Goal: Browse casually: Explore the website without a specific task or goal

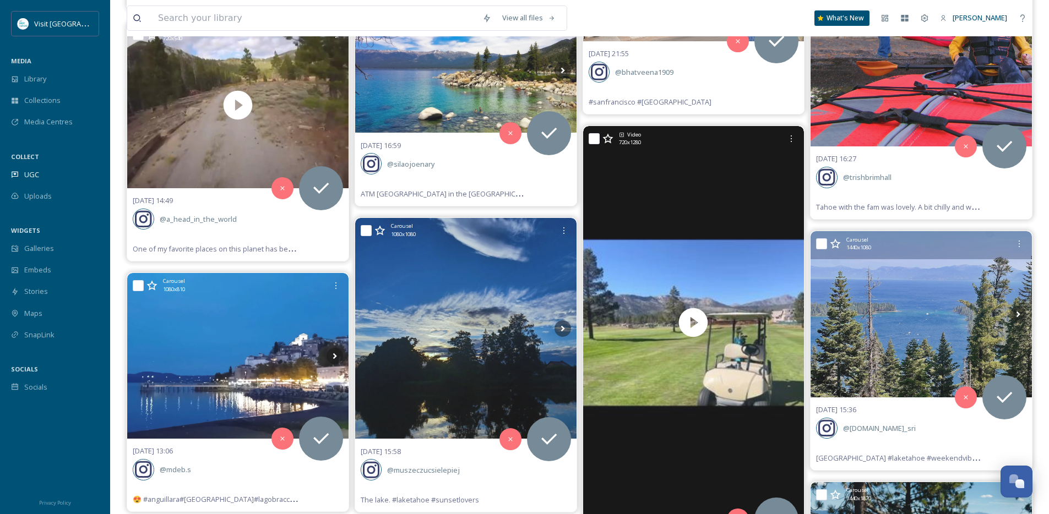
scroll to position [7019, 0]
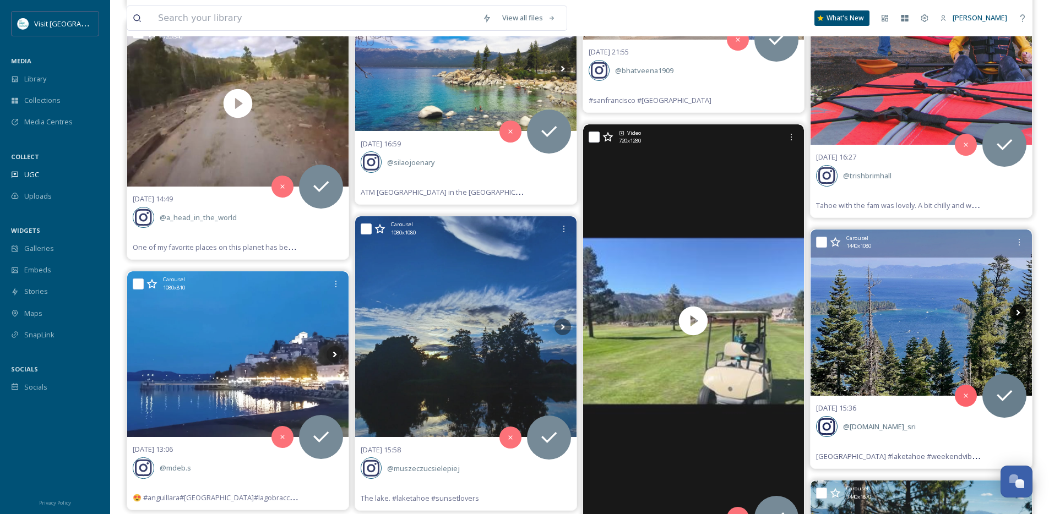
click at [1019, 311] on icon at bounding box center [1017, 312] width 17 height 17
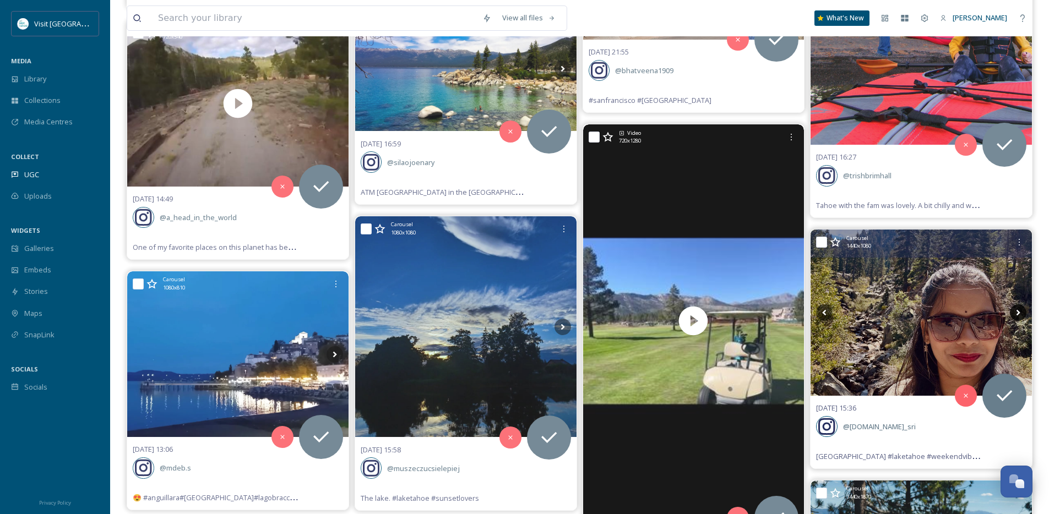
click at [1019, 311] on icon at bounding box center [1017, 312] width 17 height 17
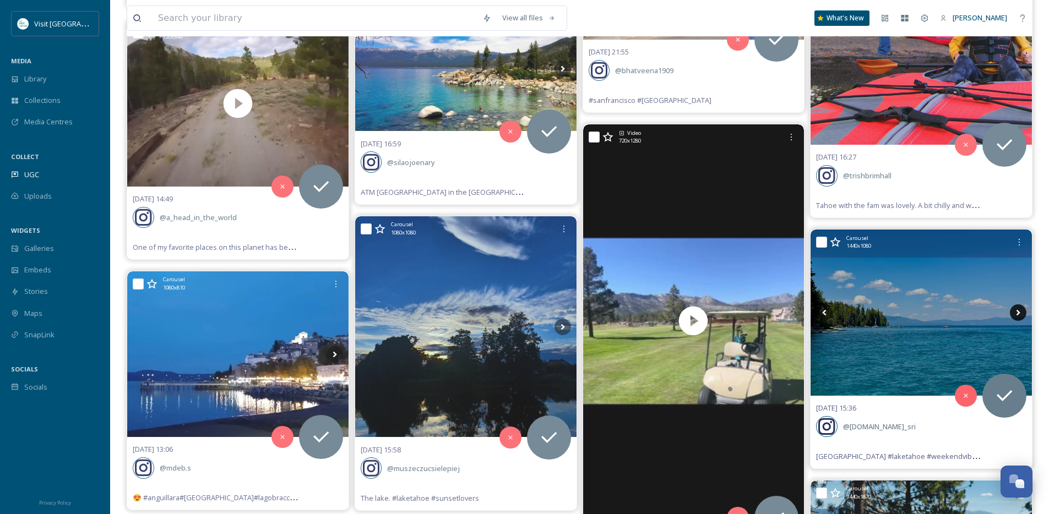
click at [1019, 311] on icon at bounding box center [1017, 312] width 17 height 17
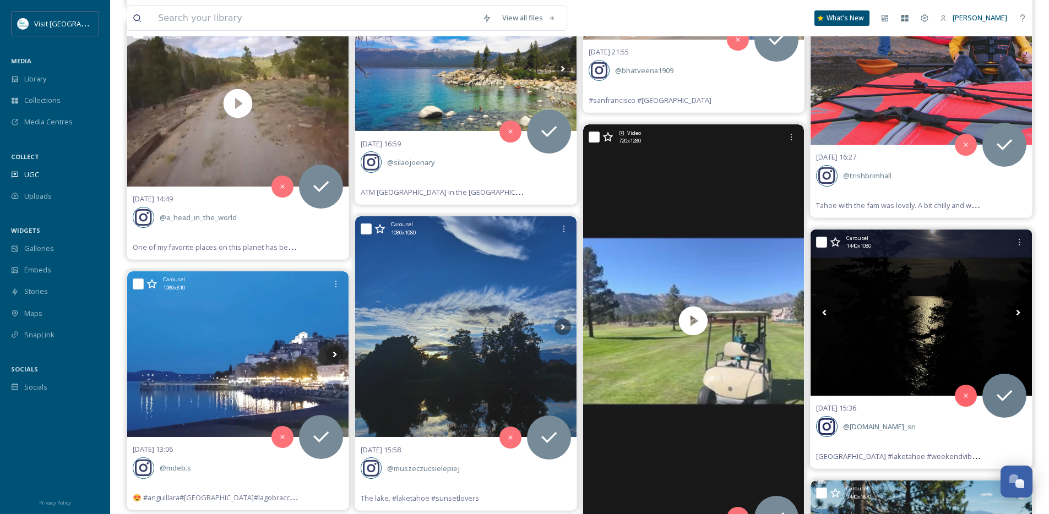
click at [1019, 311] on icon at bounding box center [1017, 312] width 17 height 17
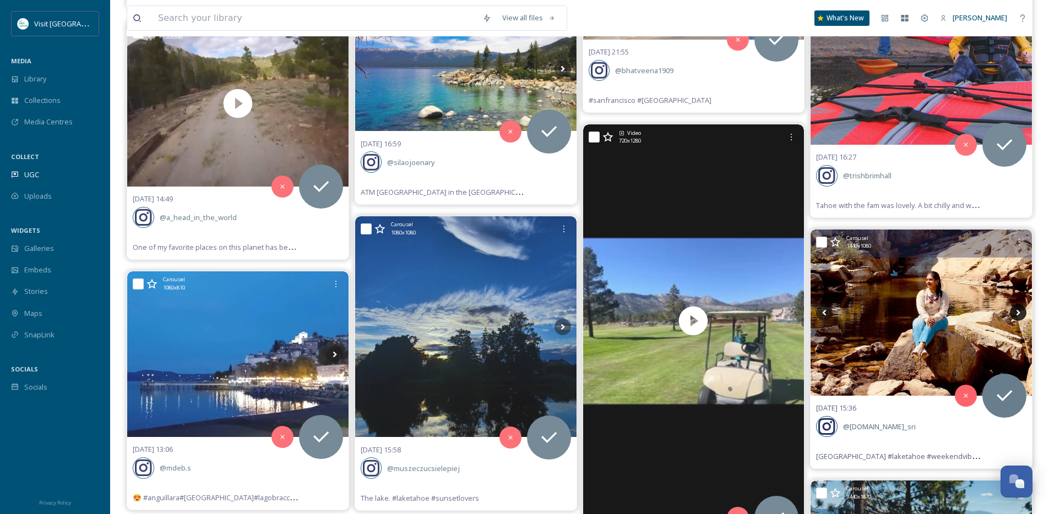
click at [1019, 311] on icon at bounding box center [1017, 312] width 17 height 17
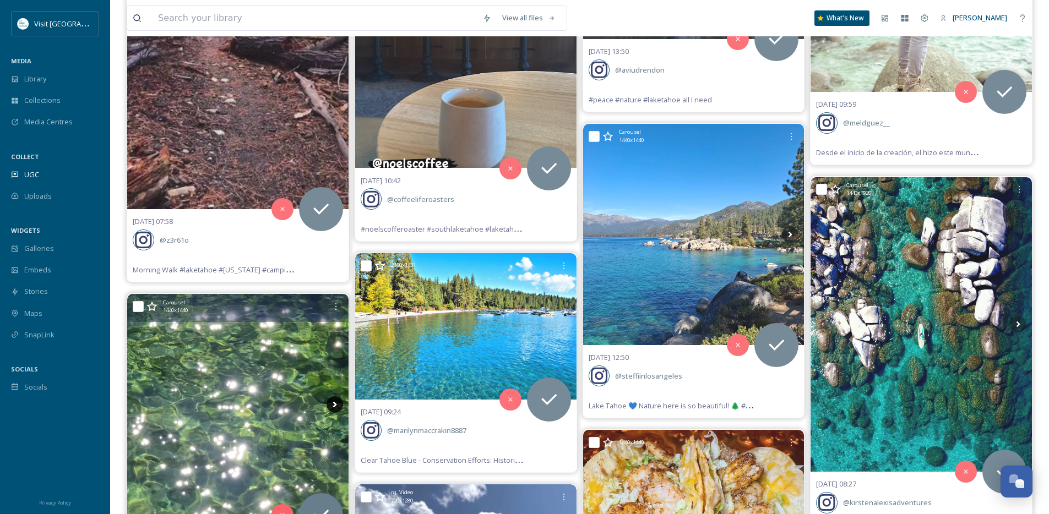
scroll to position [8338, 0]
click at [334, 403] on icon at bounding box center [334, 404] width 4 height 6
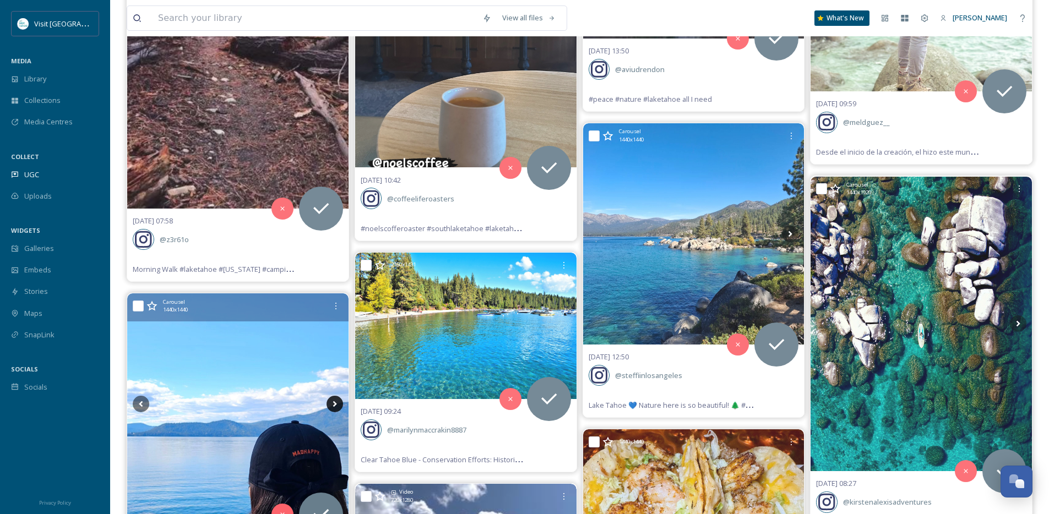
click at [334, 403] on icon at bounding box center [334, 404] width 4 height 6
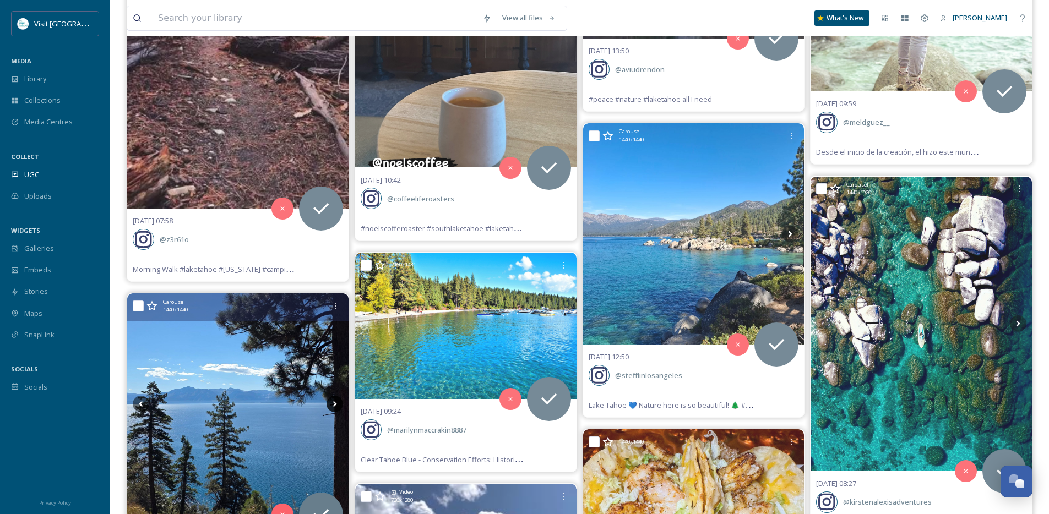
click at [334, 403] on icon at bounding box center [334, 404] width 4 height 6
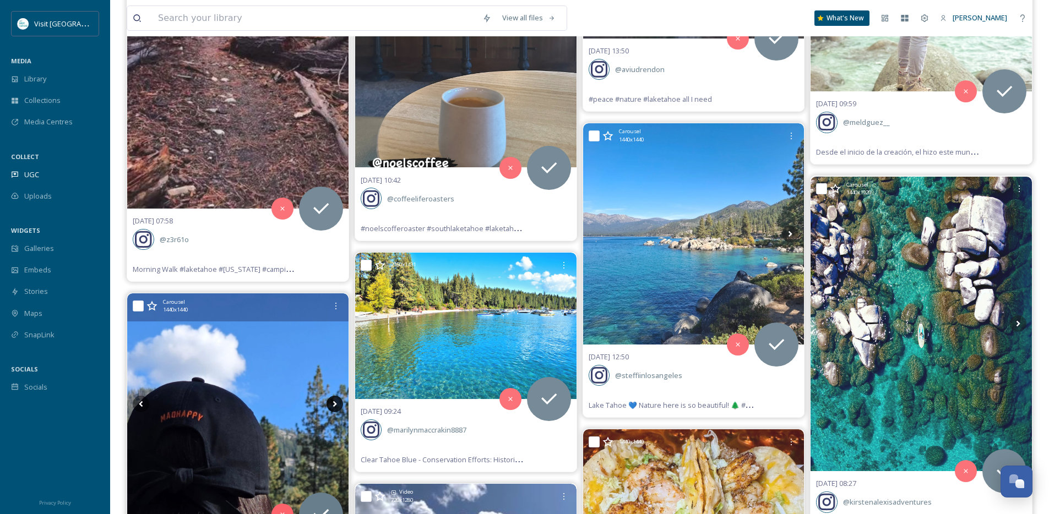
click at [334, 403] on icon at bounding box center [334, 404] width 4 height 6
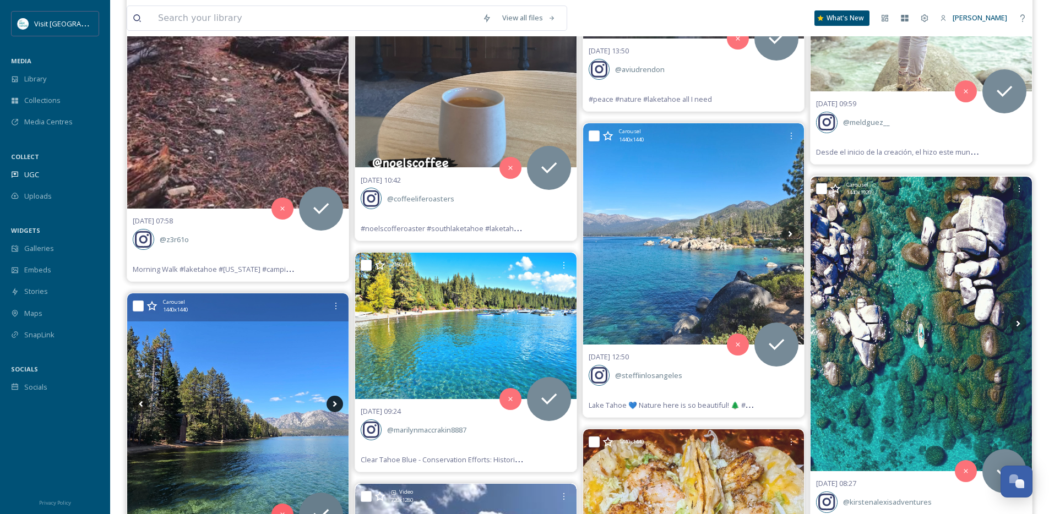
click at [334, 403] on icon at bounding box center [334, 404] width 4 height 6
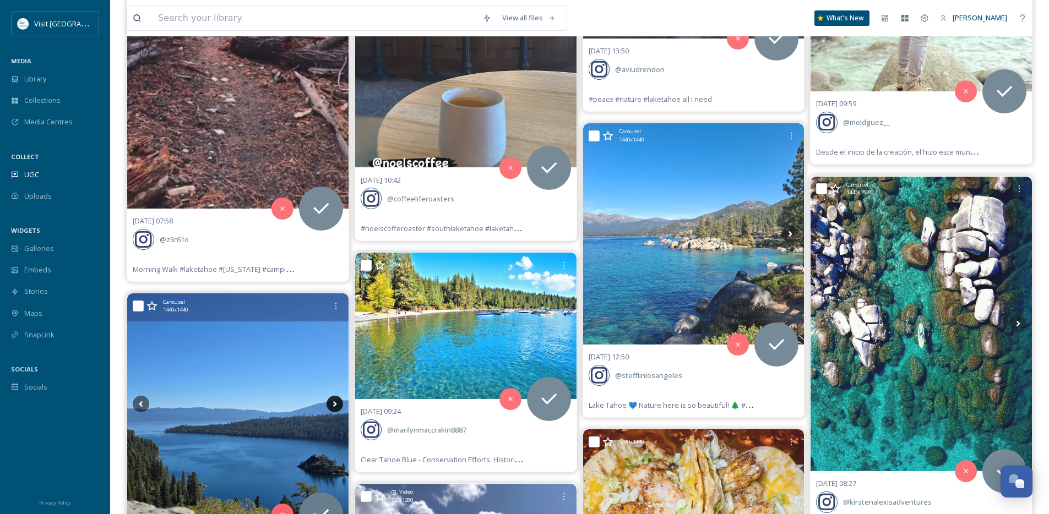
click at [334, 403] on icon at bounding box center [334, 404] width 4 height 6
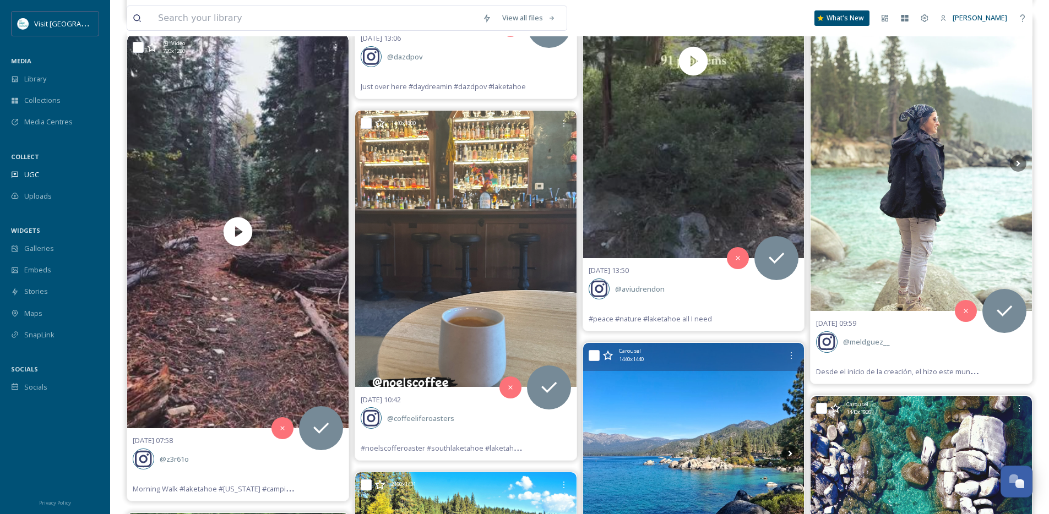
scroll to position [8069, 0]
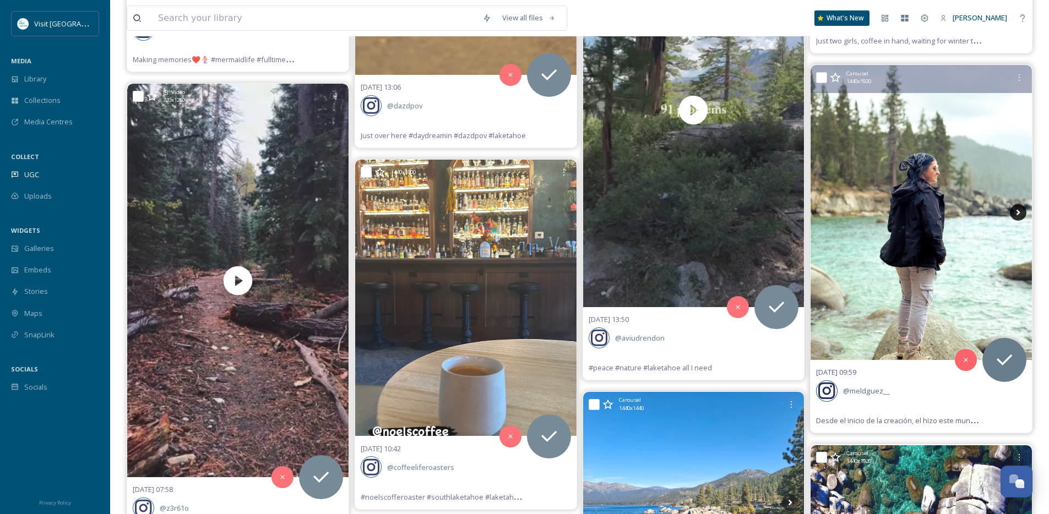
click at [1017, 214] on icon at bounding box center [1018, 213] width 4 height 6
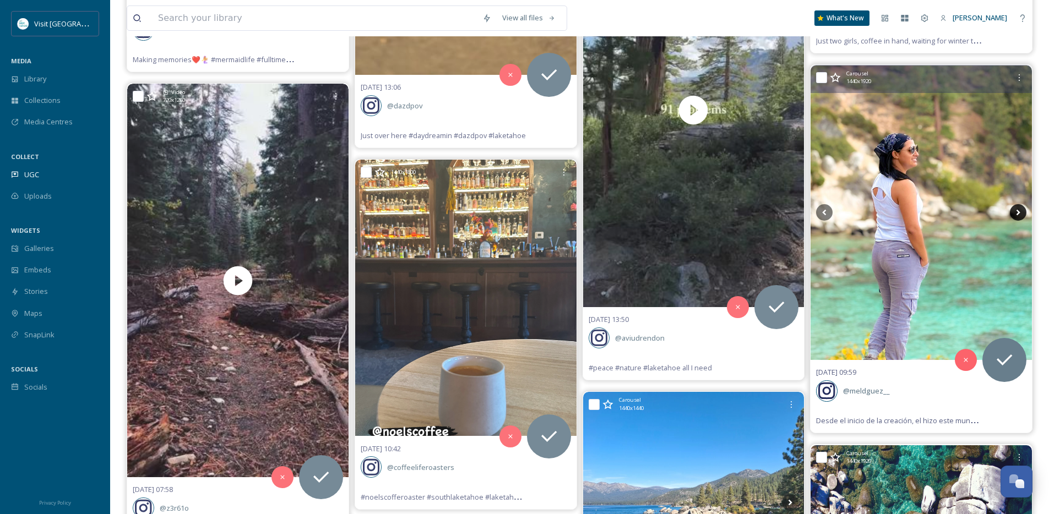
click at [1017, 214] on icon at bounding box center [1018, 213] width 4 height 6
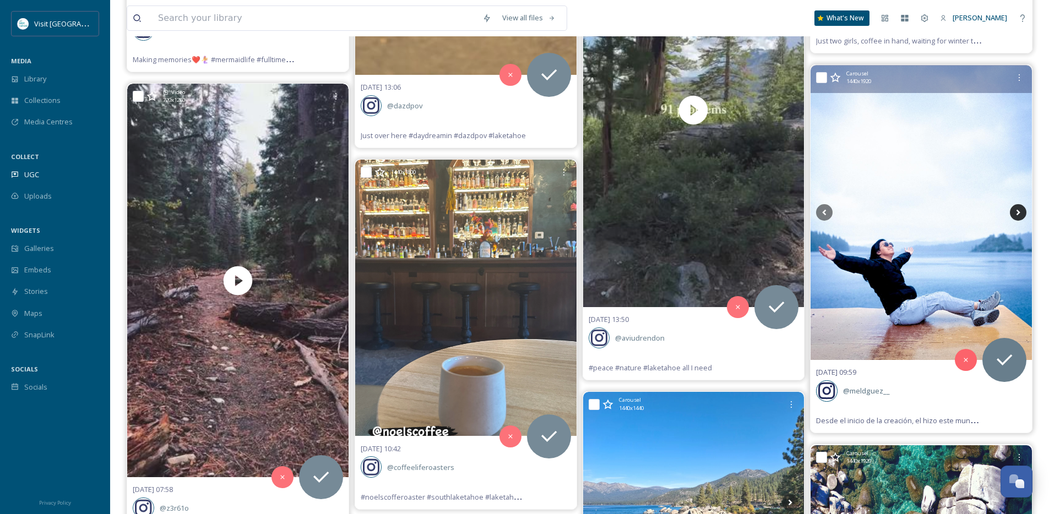
click at [1017, 214] on icon at bounding box center [1018, 213] width 4 height 6
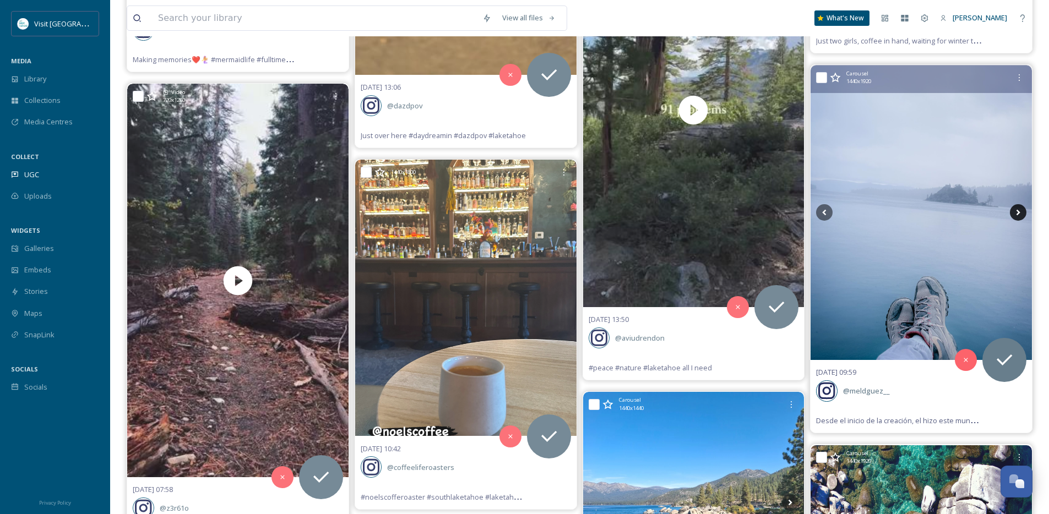
click at [1017, 214] on icon at bounding box center [1018, 213] width 4 height 6
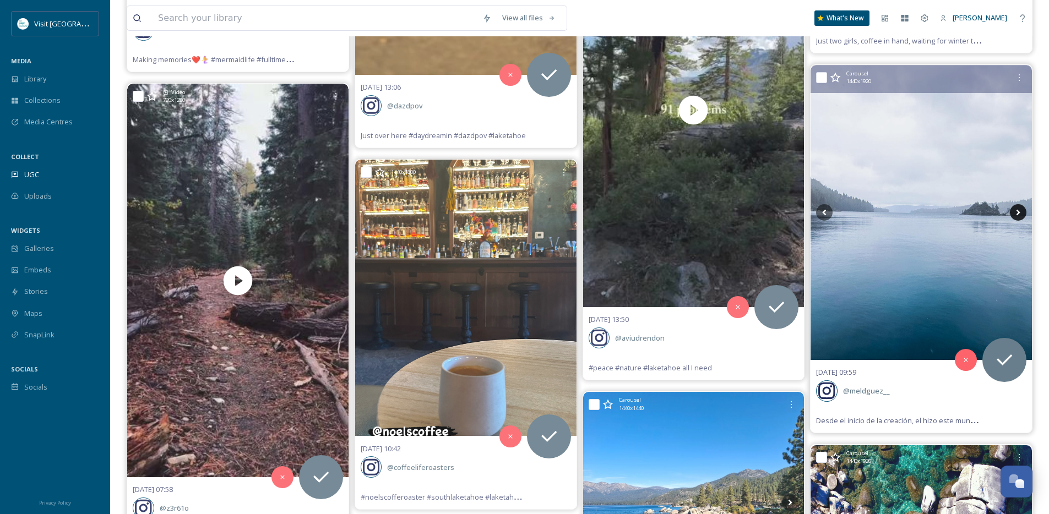
click at [1017, 214] on icon at bounding box center [1018, 213] width 4 height 6
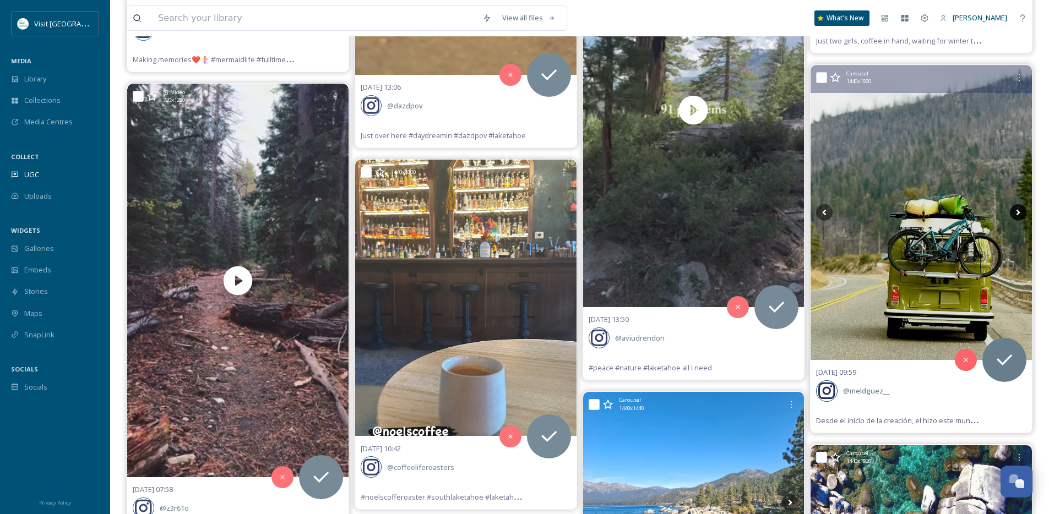
click at [1017, 214] on icon at bounding box center [1018, 213] width 4 height 6
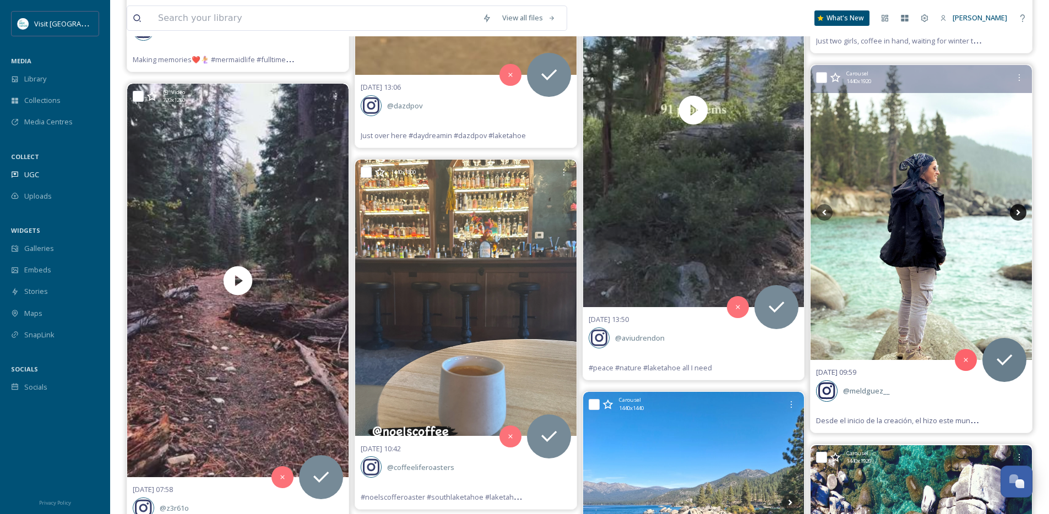
click at [1017, 214] on icon at bounding box center [1018, 213] width 4 height 6
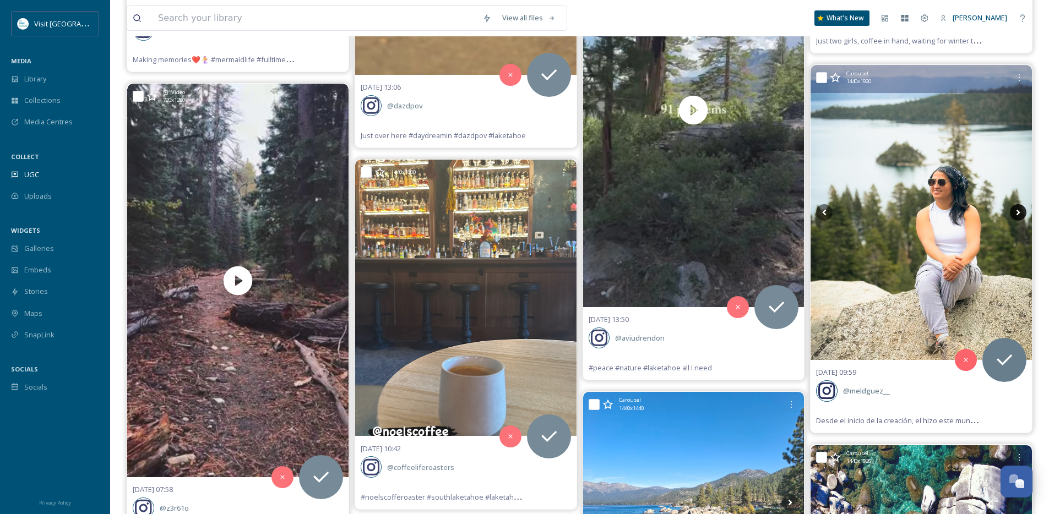
click at [1017, 214] on icon at bounding box center [1018, 213] width 4 height 6
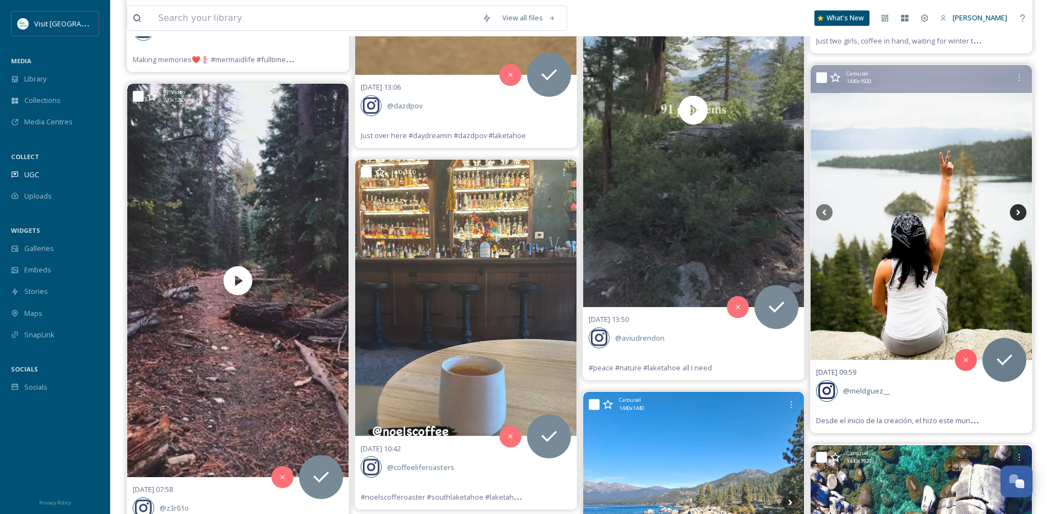
click at [1017, 214] on icon at bounding box center [1018, 213] width 4 height 6
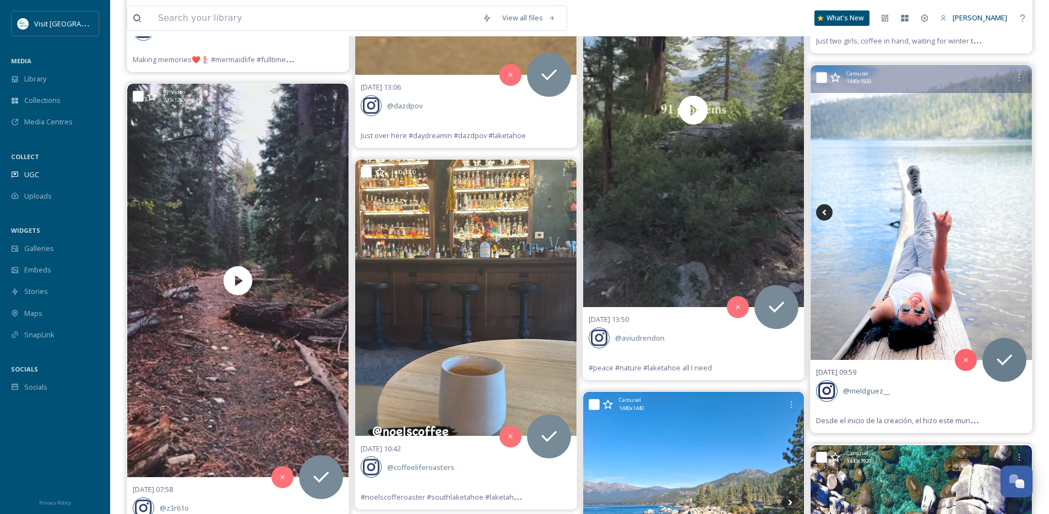
click at [825, 216] on icon at bounding box center [824, 212] width 17 height 17
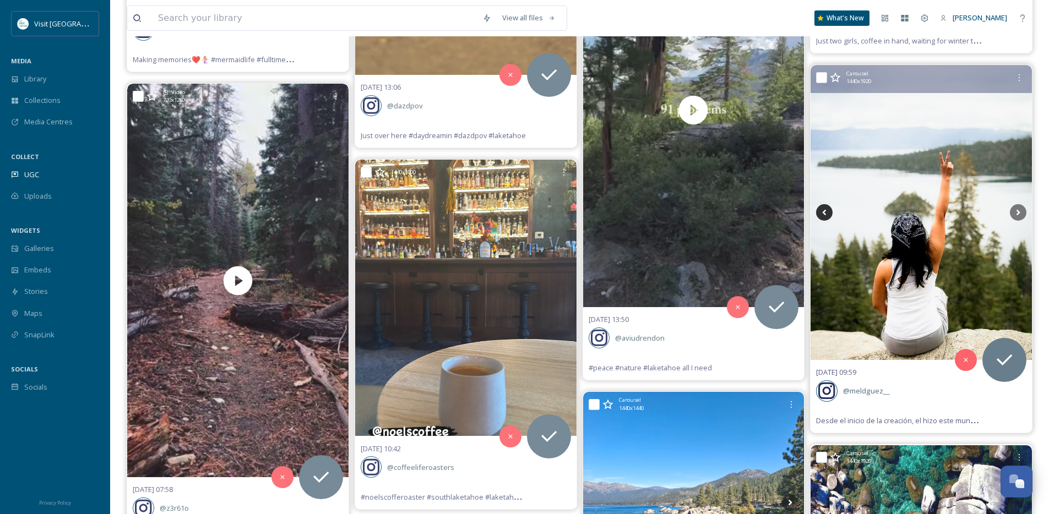
click at [824, 216] on icon at bounding box center [824, 212] width 17 height 17
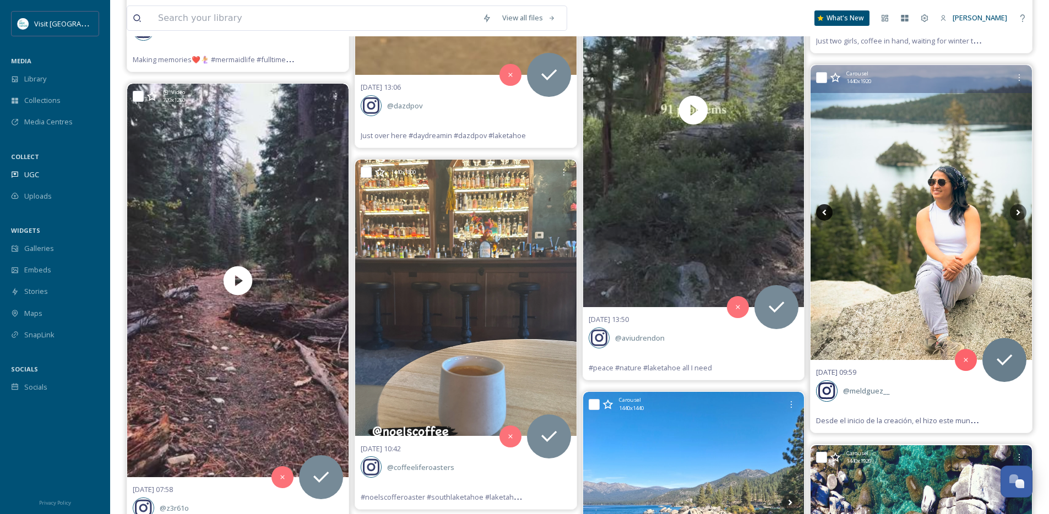
click at [824, 215] on icon at bounding box center [824, 212] width 17 height 17
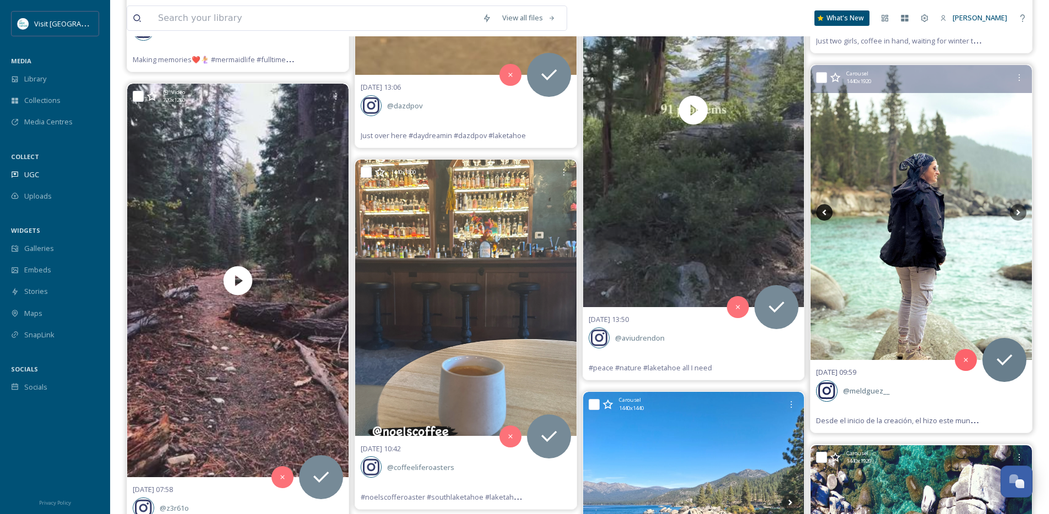
click at [824, 215] on icon at bounding box center [824, 212] width 17 height 17
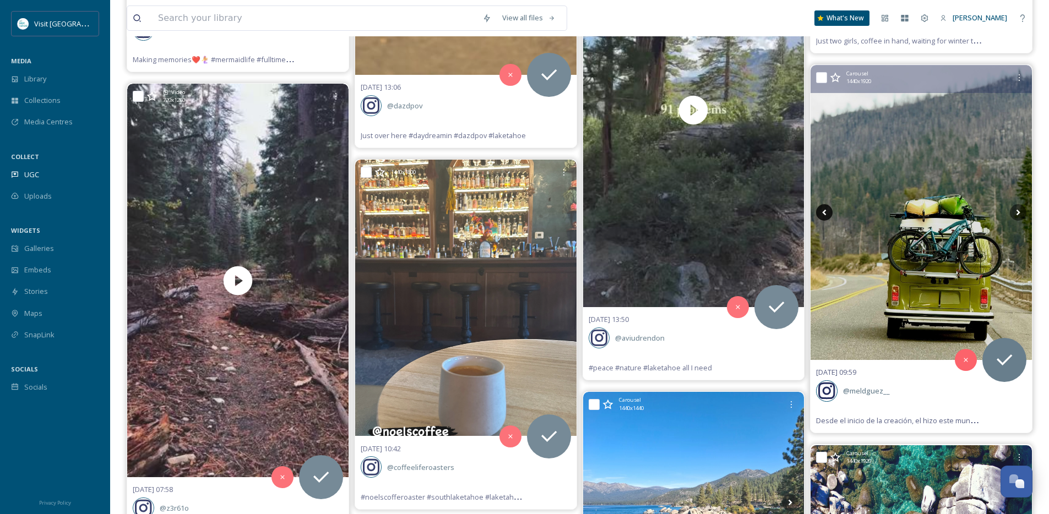
click at [824, 215] on icon at bounding box center [824, 212] width 17 height 17
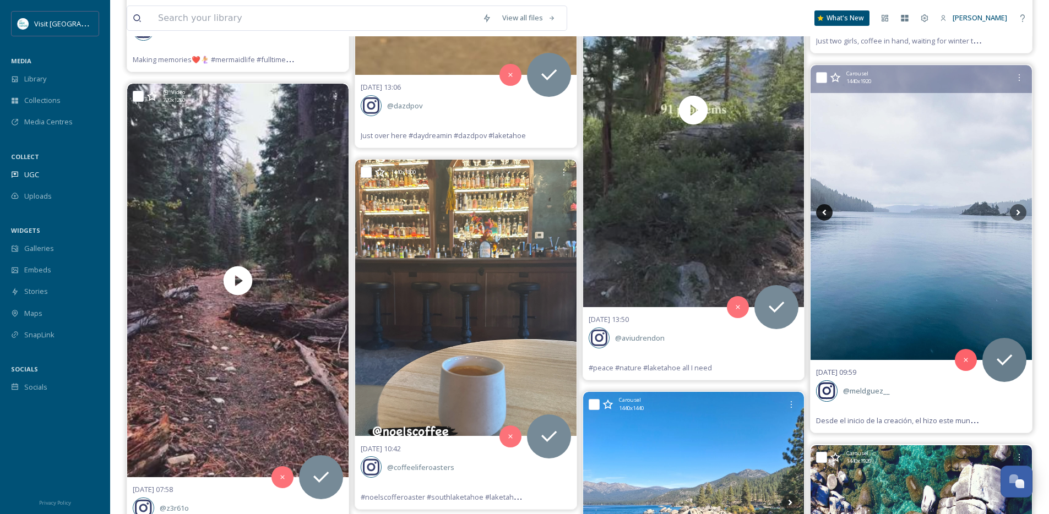
click at [824, 215] on icon at bounding box center [824, 212] width 17 height 17
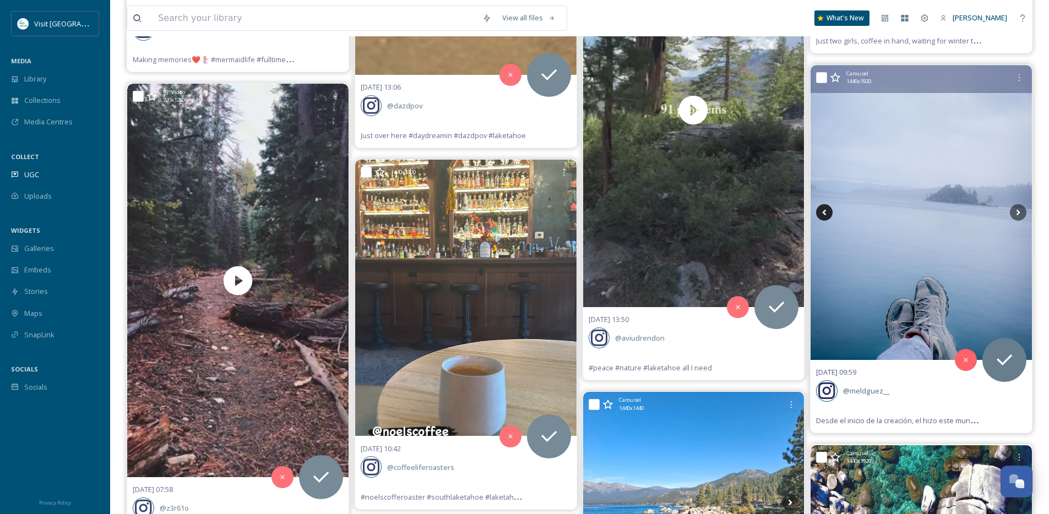
click at [824, 215] on icon at bounding box center [824, 212] width 17 height 17
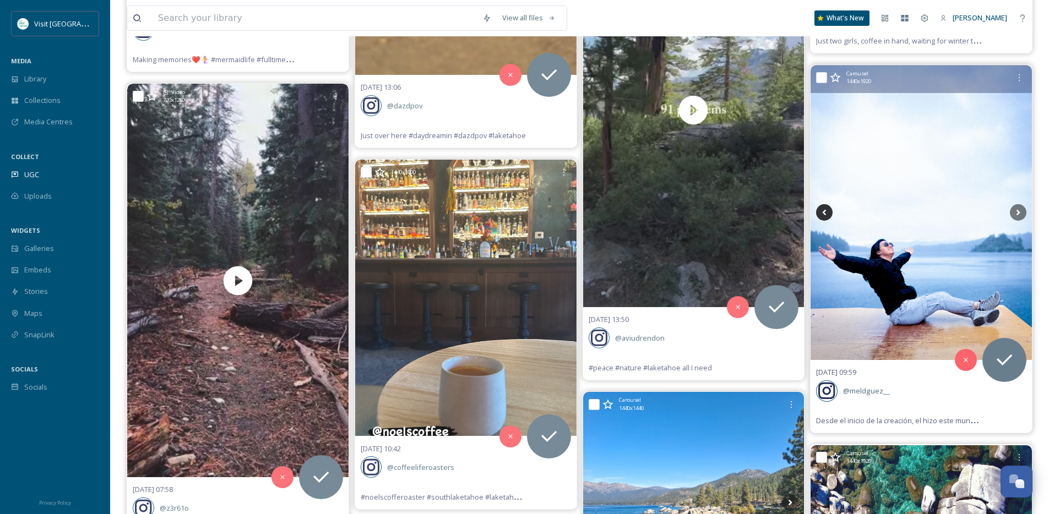
click at [824, 215] on icon at bounding box center [824, 212] width 17 height 17
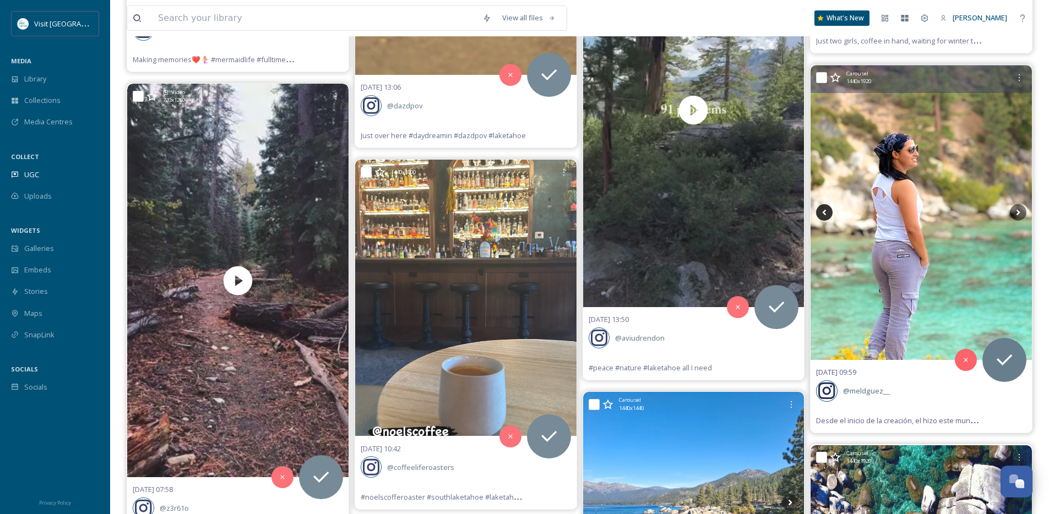
click at [824, 215] on icon at bounding box center [824, 212] width 17 height 17
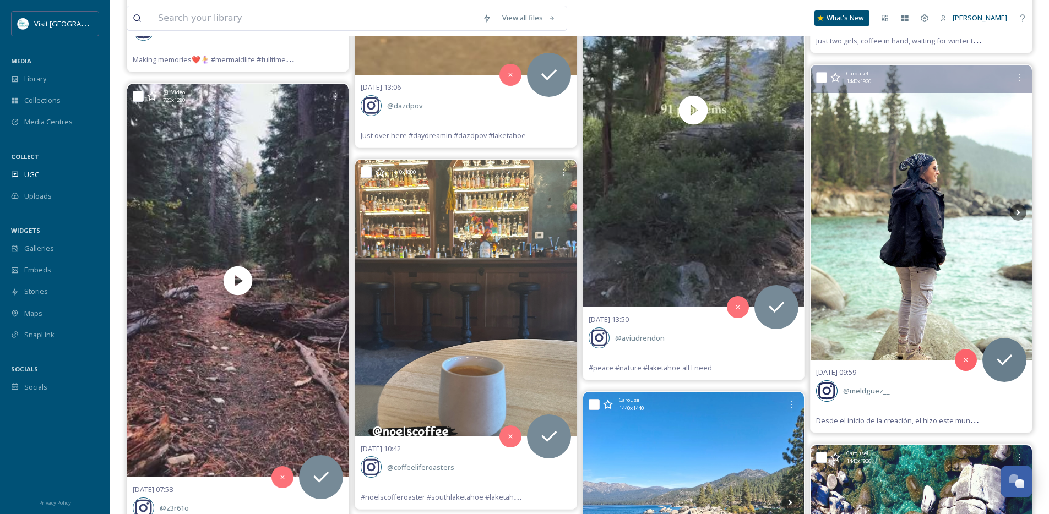
click at [824, 215] on icon at bounding box center [824, 212] width 17 height 17
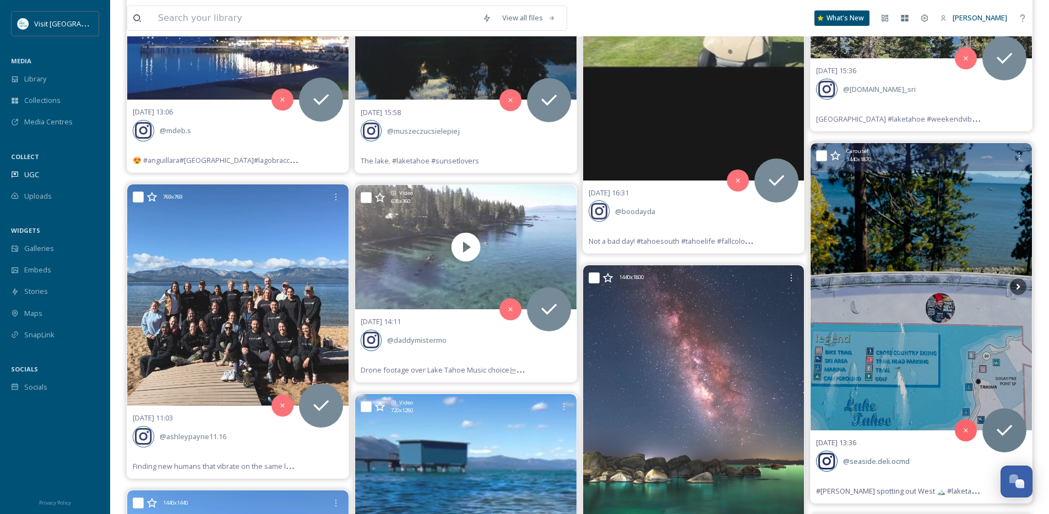
scroll to position [7321, 0]
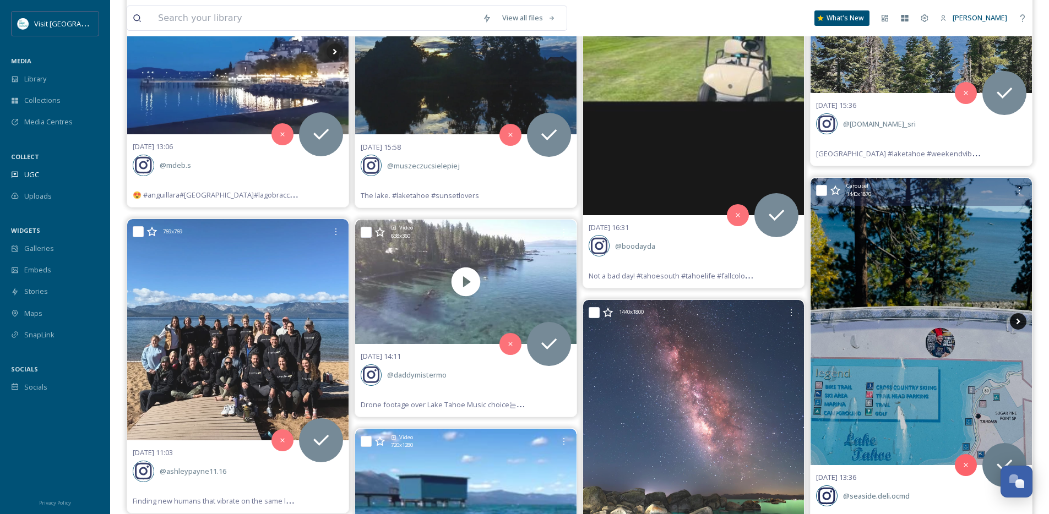
click at [1023, 320] on icon at bounding box center [1017, 321] width 17 height 17
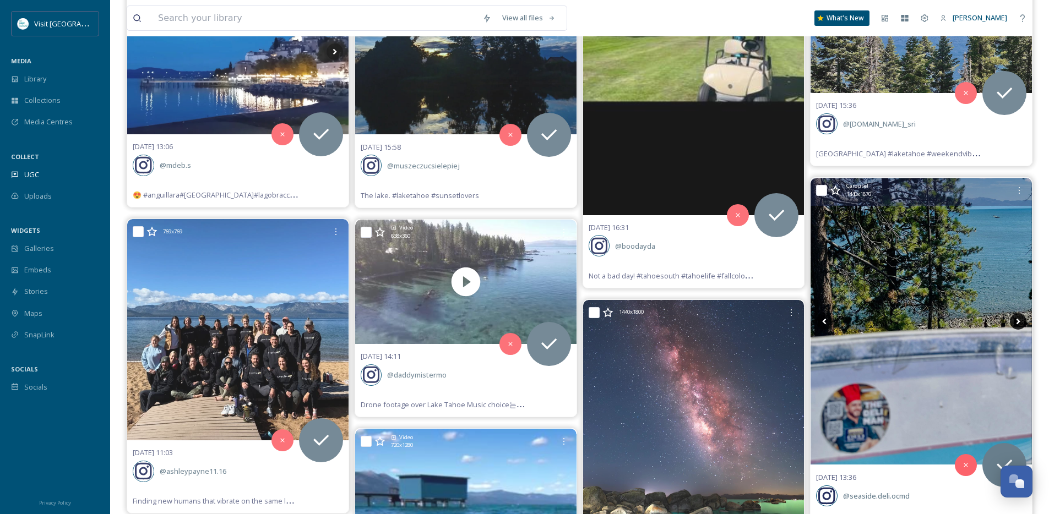
click at [1023, 320] on icon at bounding box center [1017, 321] width 17 height 17
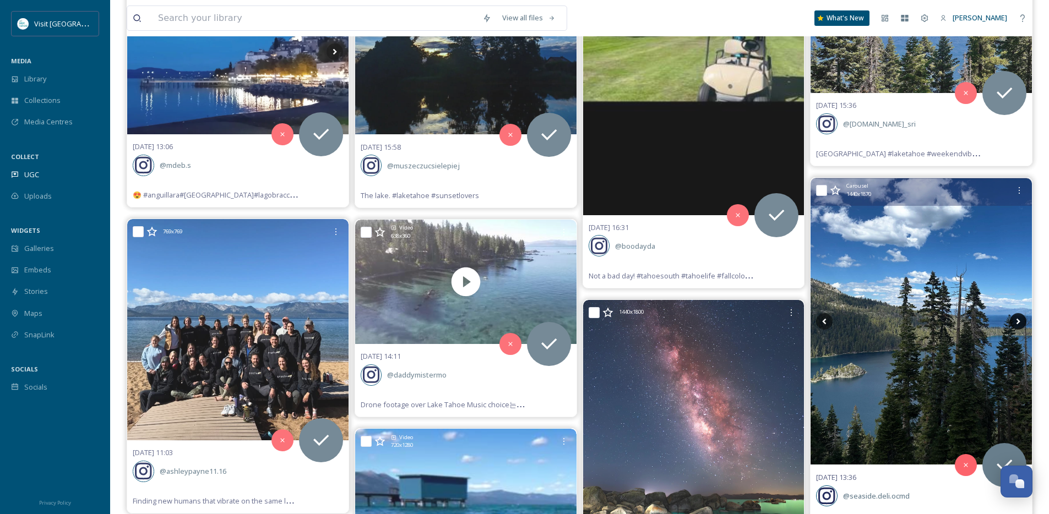
click at [1023, 320] on icon at bounding box center [1017, 321] width 17 height 17
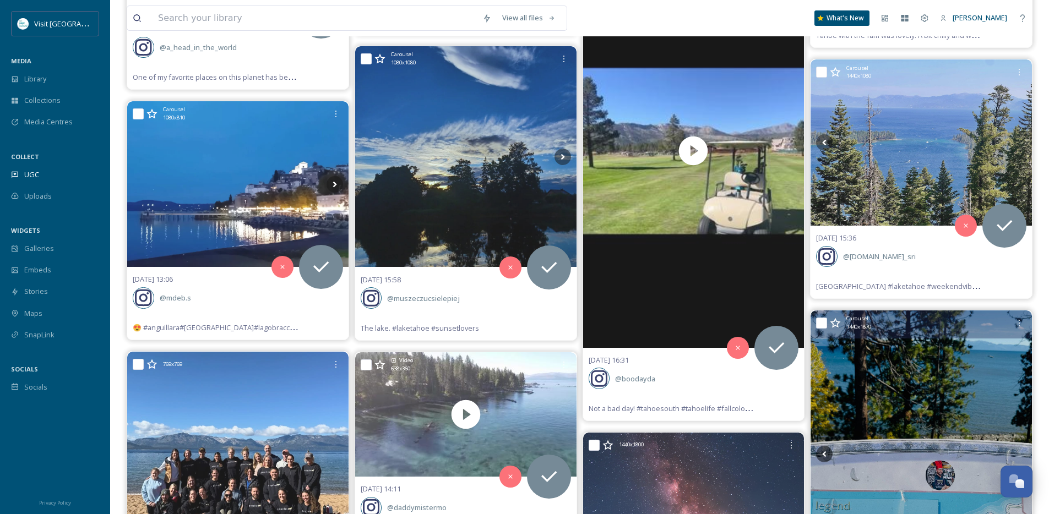
scroll to position [7167, 0]
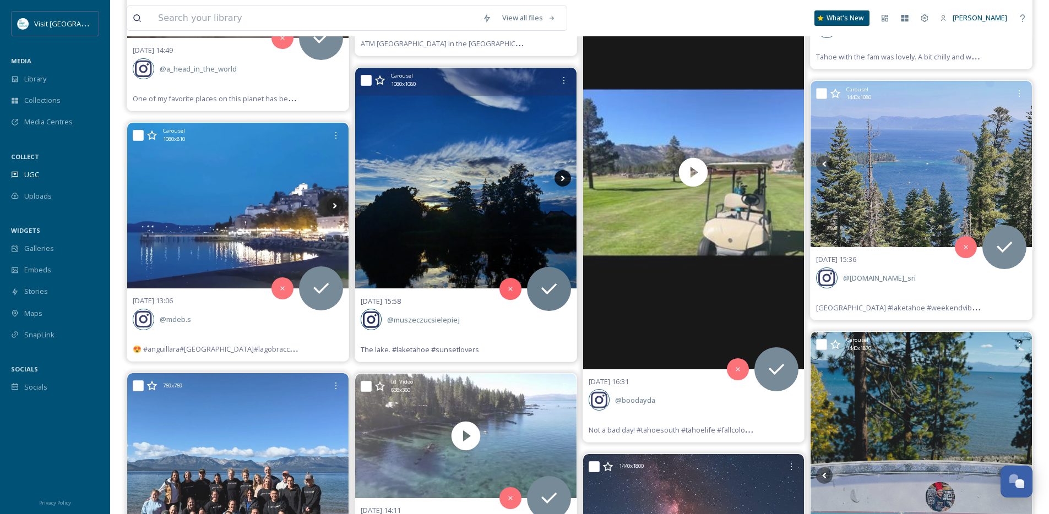
click at [560, 180] on icon at bounding box center [562, 178] width 17 height 17
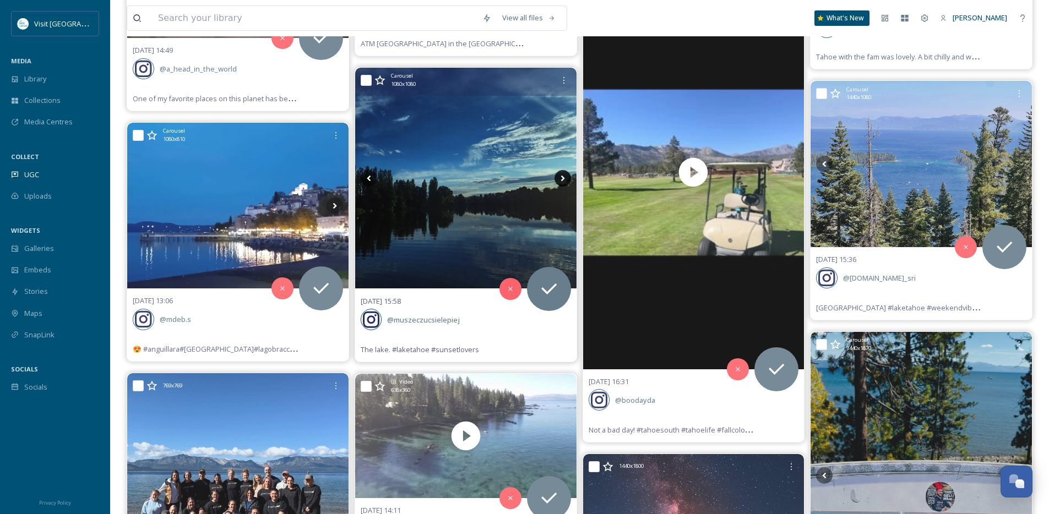
click at [560, 180] on icon at bounding box center [562, 178] width 17 height 17
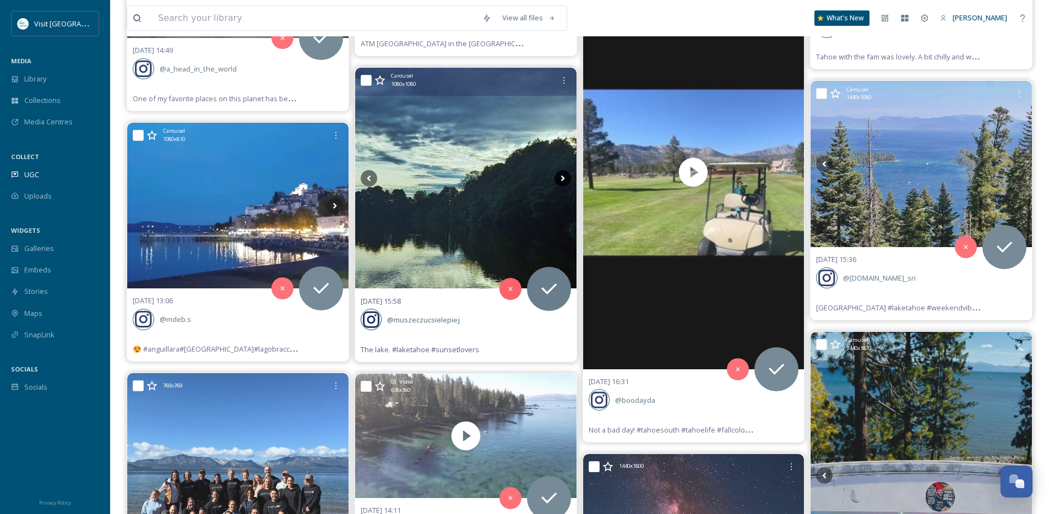
click at [560, 180] on icon at bounding box center [562, 178] width 17 height 17
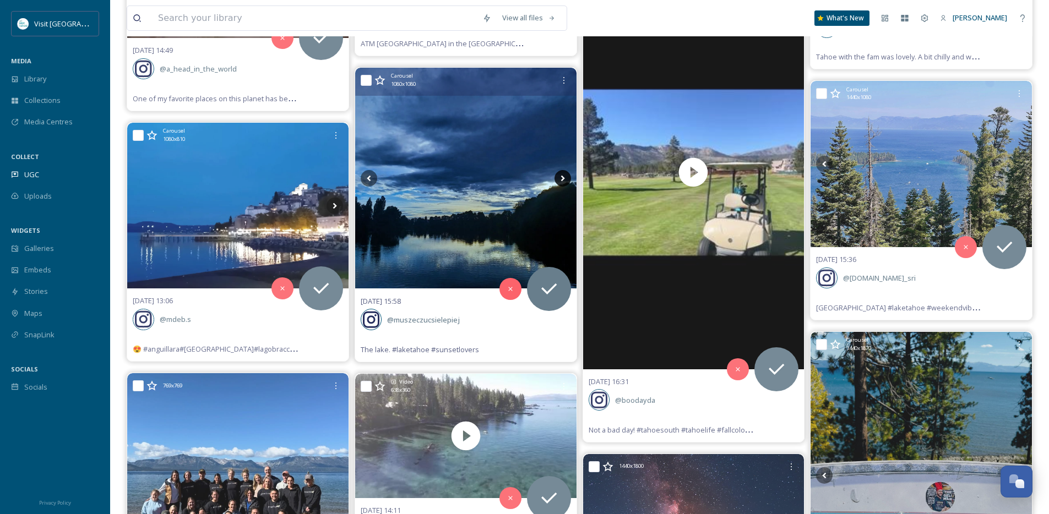
click at [560, 181] on icon at bounding box center [562, 178] width 17 height 17
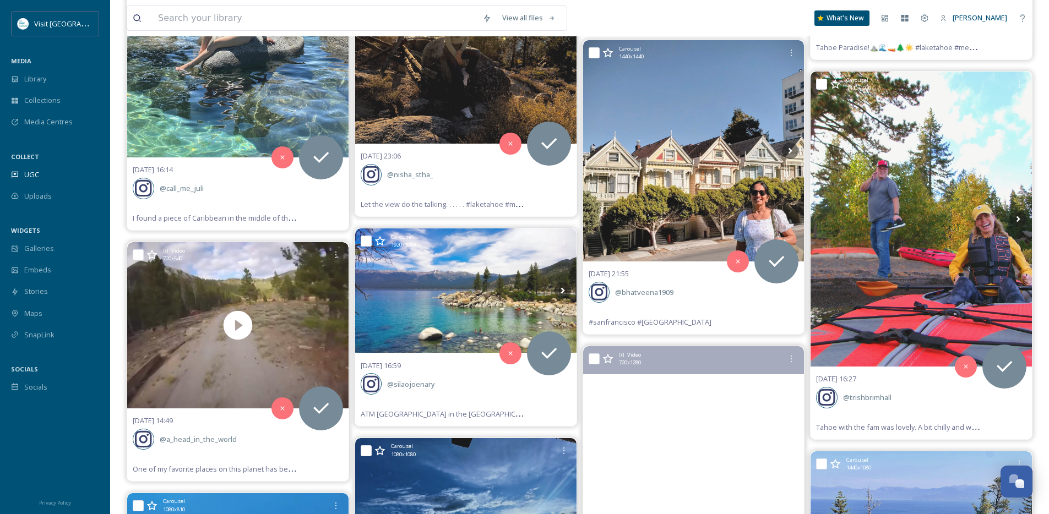
scroll to position [6778, 0]
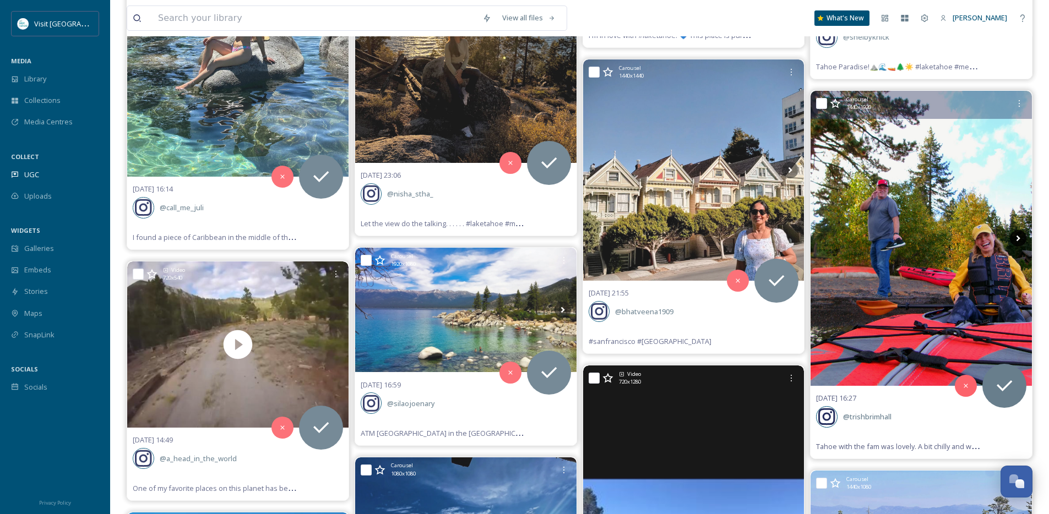
click at [1015, 236] on icon at bounding box center [1017, 238] width 17 height 17
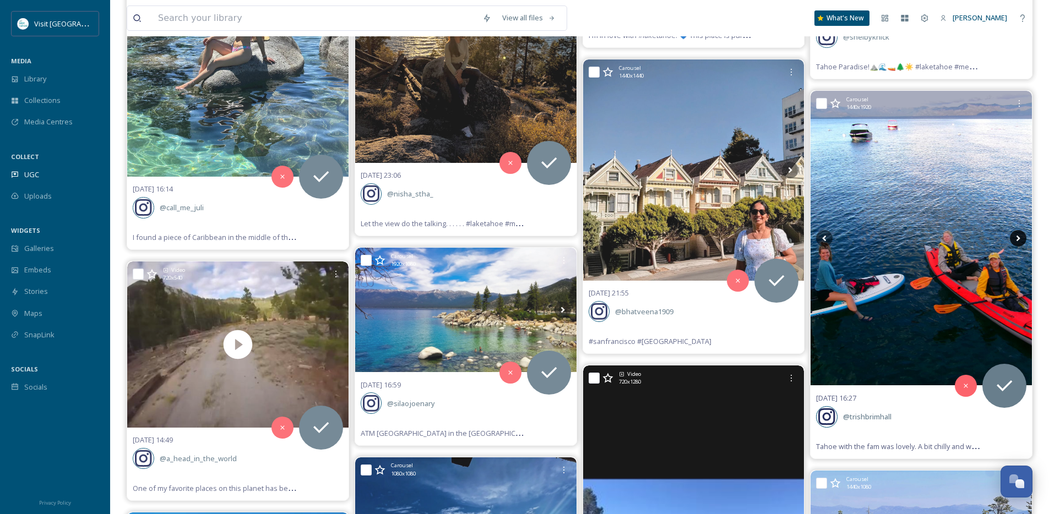
click at [1015, 236] on icon at bounding box center [1017, 238] width 17 height 17
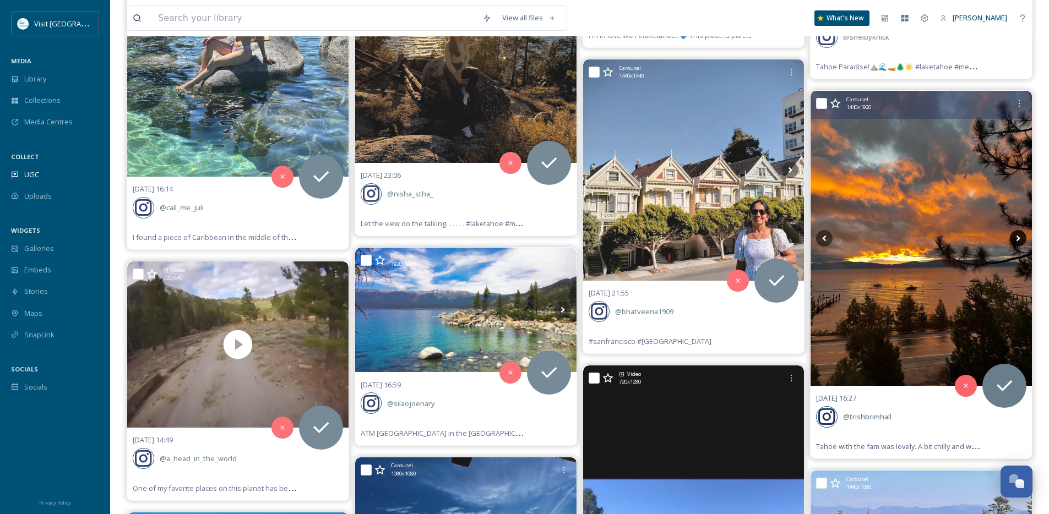
click at [1015, 236] on icon at bounding box center [1017, 238] width 17 height 17
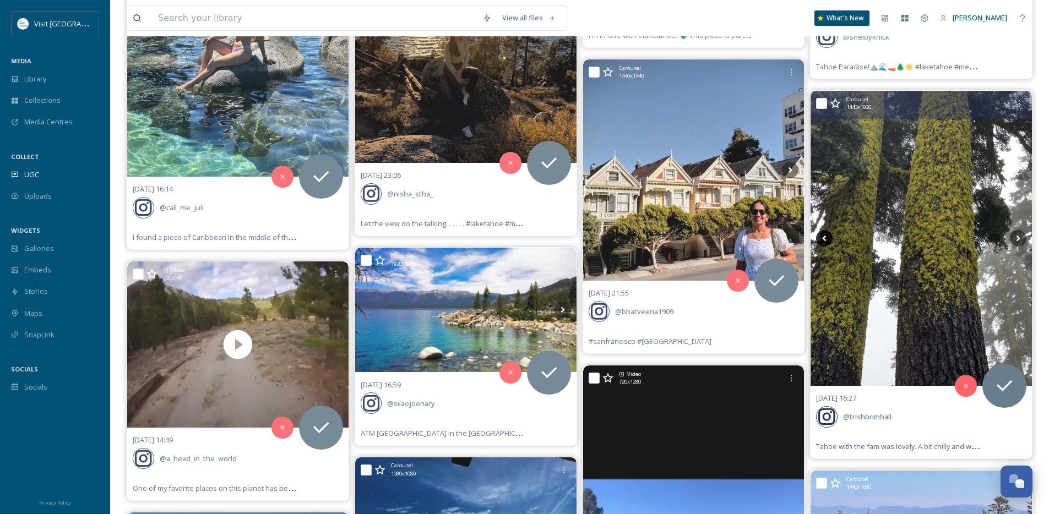
click at [823, 235] on icon at bounding box center [824, 238] width 17 height 17
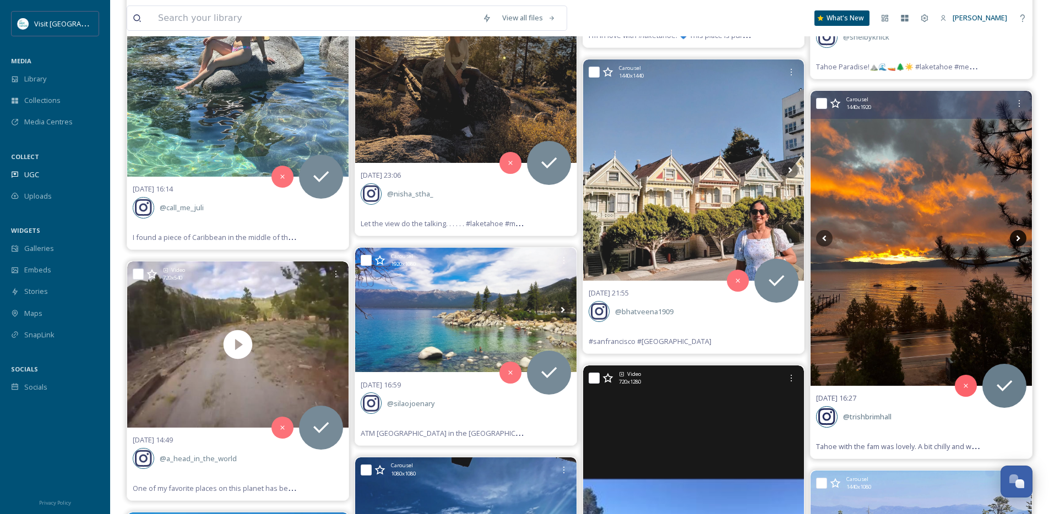
click at [1018, 241] on icon at bounding box center [1017, 238] width 17 height 17
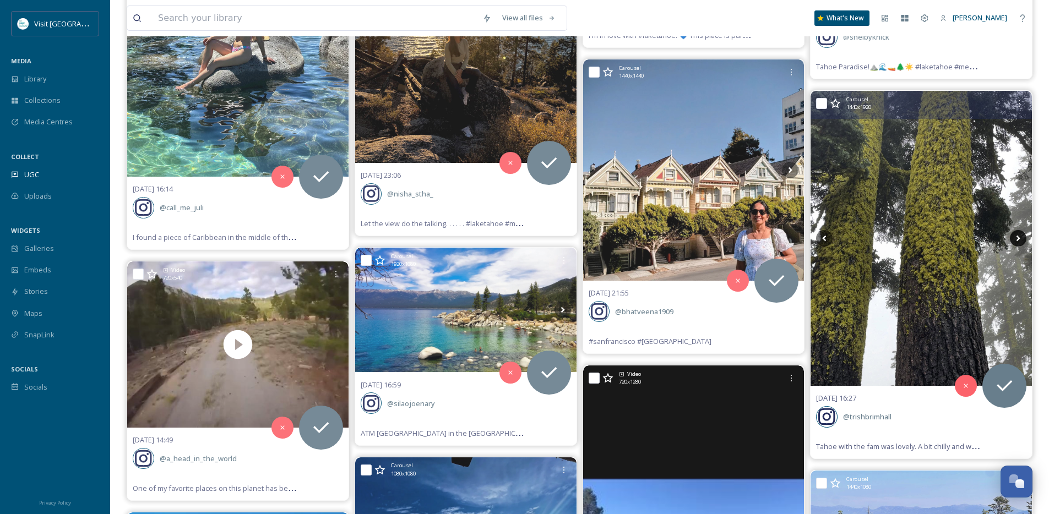
click at [1018, 241] on icon at bounding box center [1017, 238] width 17 height 17
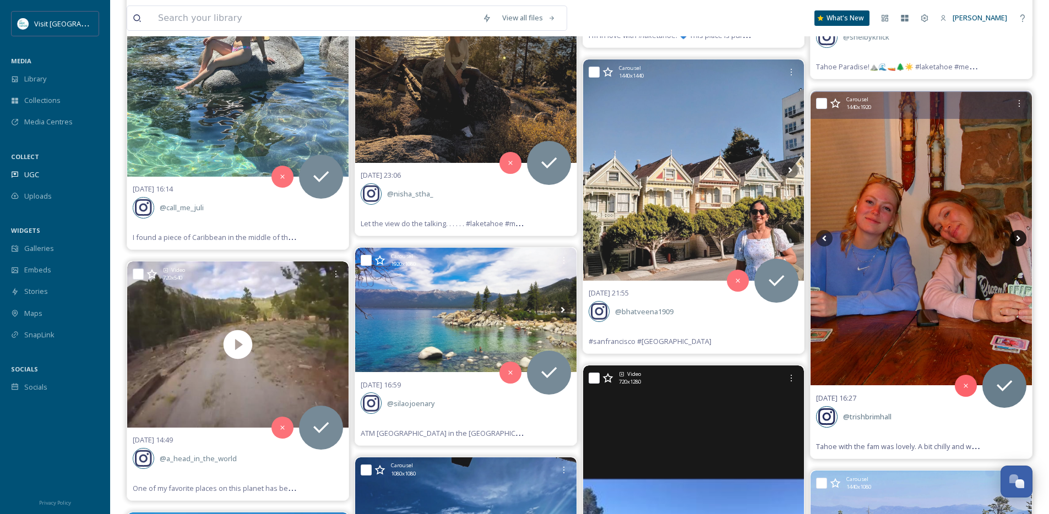
click at [1018, 241] on icon at bounding box center [1017, 238] width 17 height 17
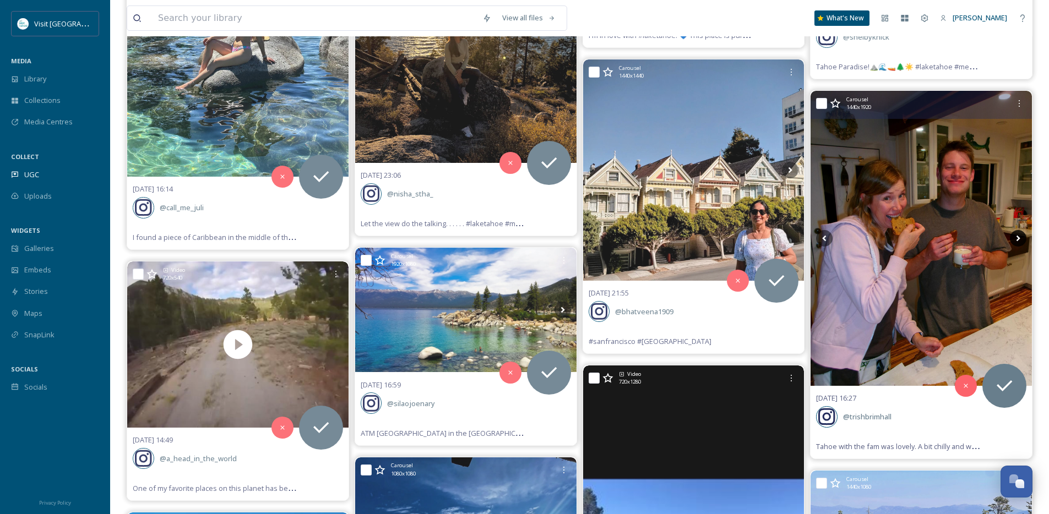
click at [1018, 241] on icon at bounding box center [1017, 238] width 17 height 17
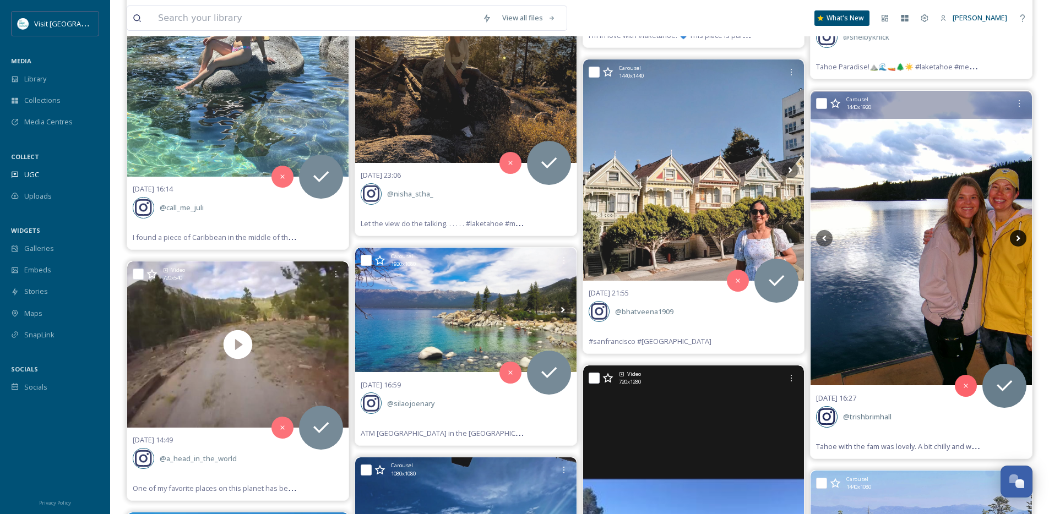
click at [1018, 241] on icon at bounding box center [1017, 238] width 17 height 17
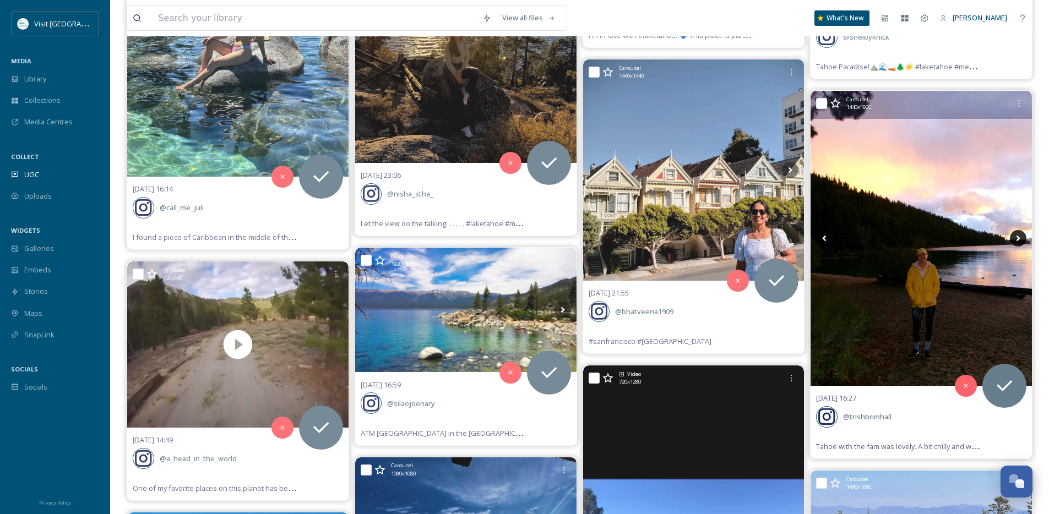
click at [1018, 241] on icon at bounding box center [1017, 238] width 17 height 17
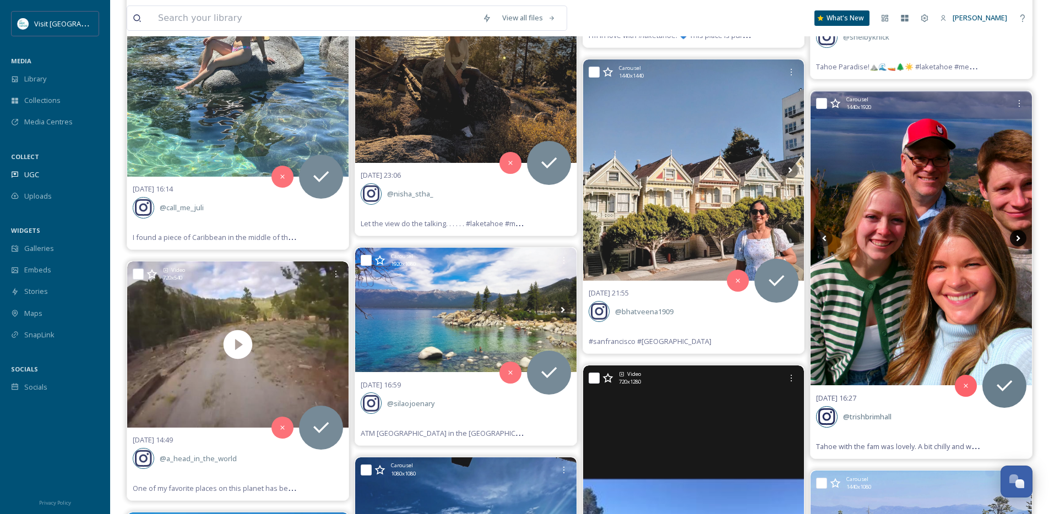
click at [1018, 241] on icon at bounding box center [1017, 238] width 17 height 17
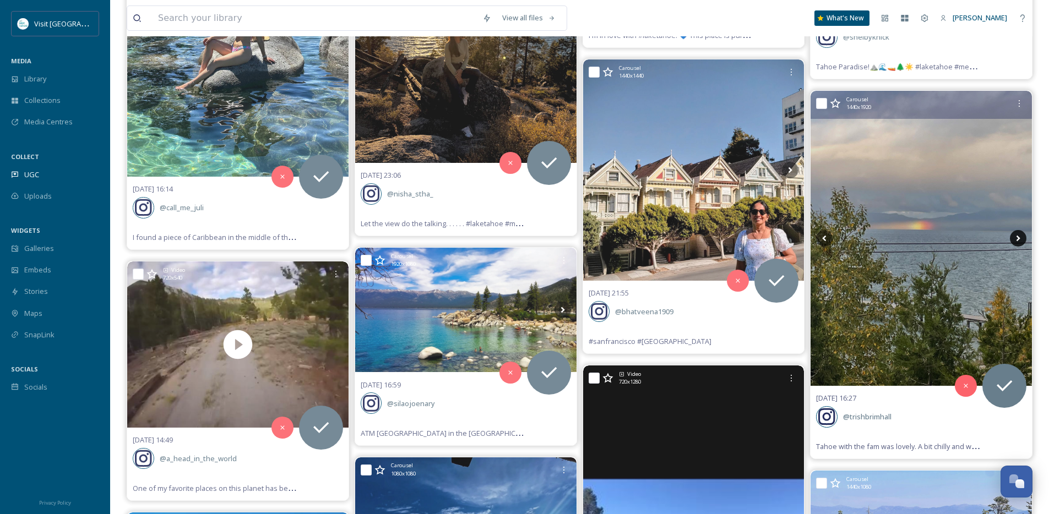
click at [1018, 241] on icon at bounding box center [1017, 238] width 17 height 17
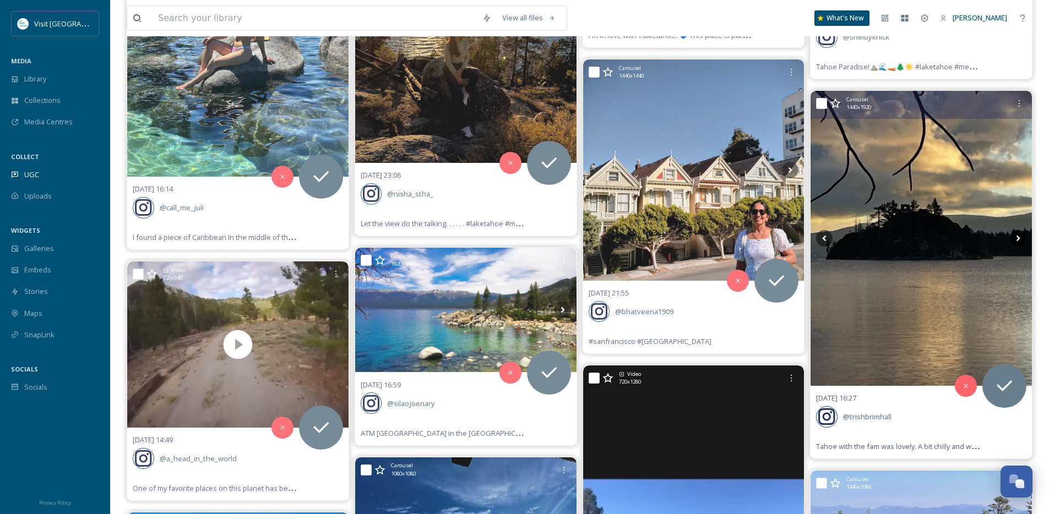
click at [1018, 241] on icon at bounding box center [1017, 238] width 17 height 17
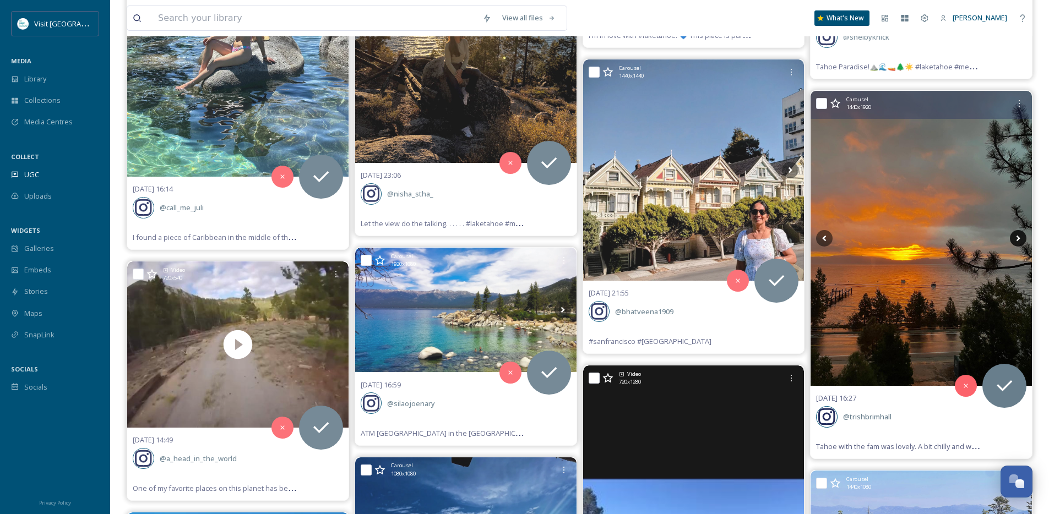
click at [1018, 241] on icon at bounding box center [1017, 238] width 17 height 17
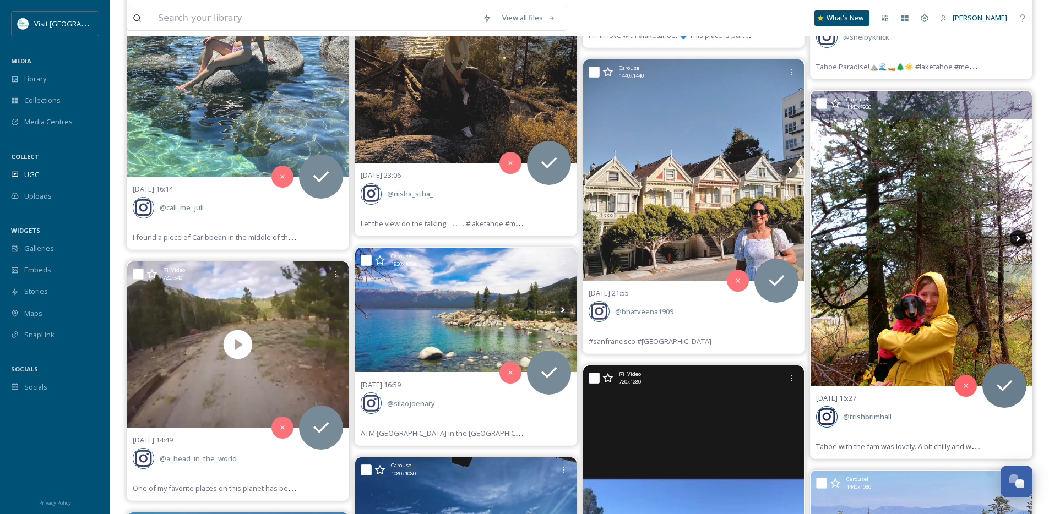
click at [1018, 241] on icon at bounding box center [1017, 238] width 17 height 17
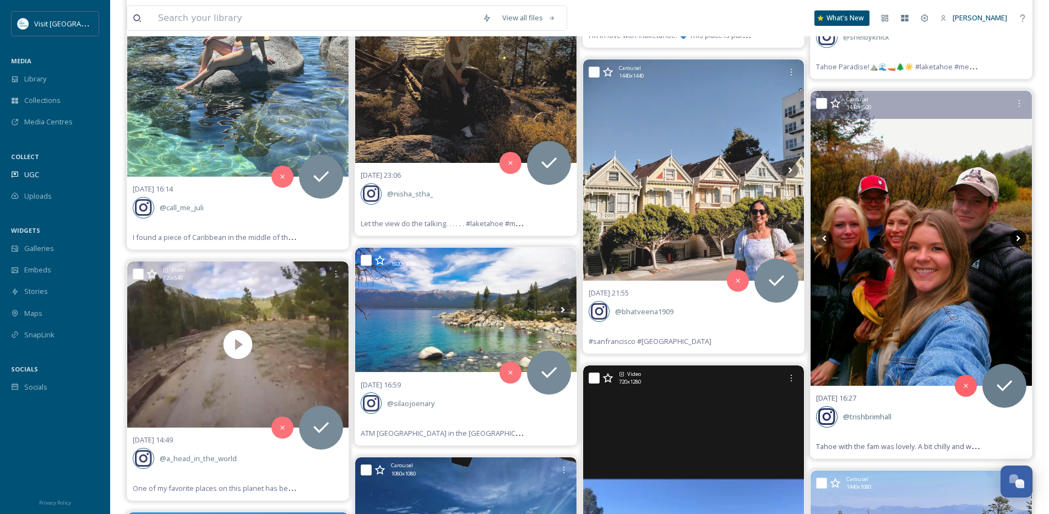
click at [1018, 241] on icon at bounding box center [1017, 238] width 17 height 17
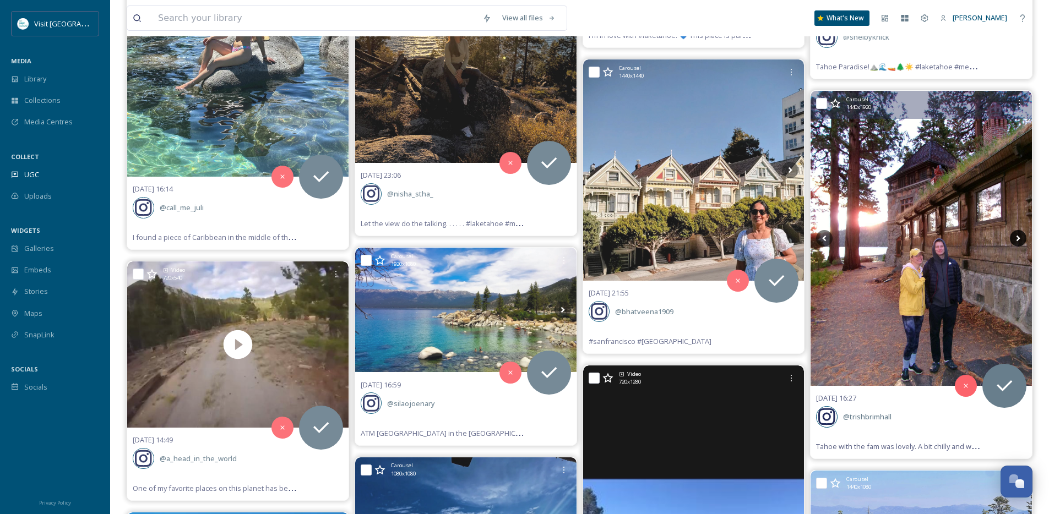
click at [1018, 241] on icon at bounding box center [1017, 238] width 17 height 17
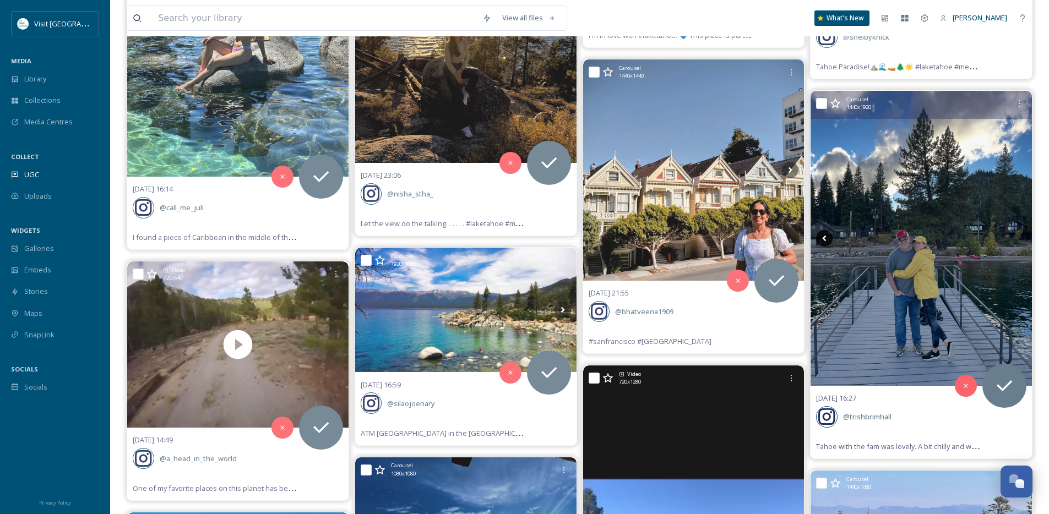
click at [825, 236] on icon at bounding box center [824, 238] width 17 height 17
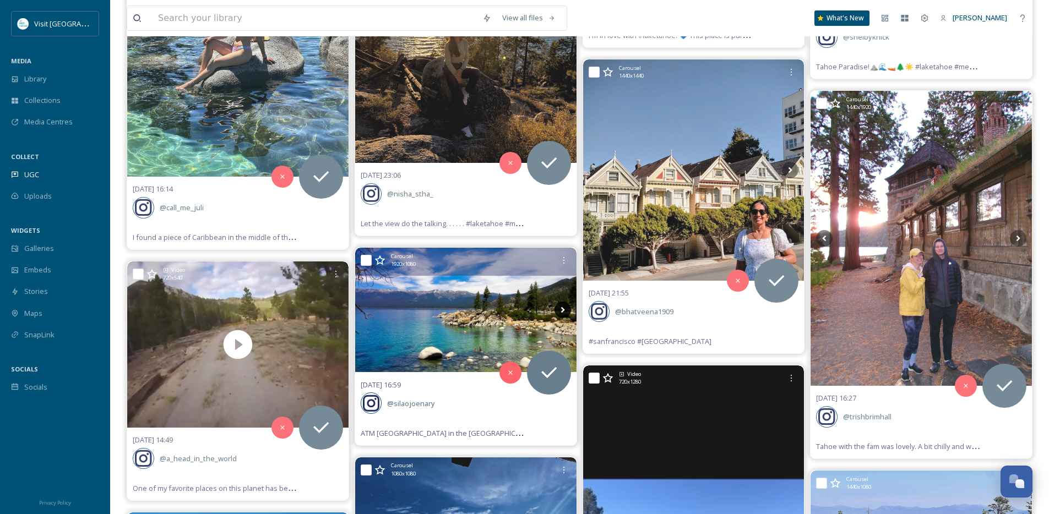
click at [564, 307] on icon at bounding box center [562, 310] width 17 height 17
click at [563, 309] on icon at bounding box center [562, 310] width 4 height 6
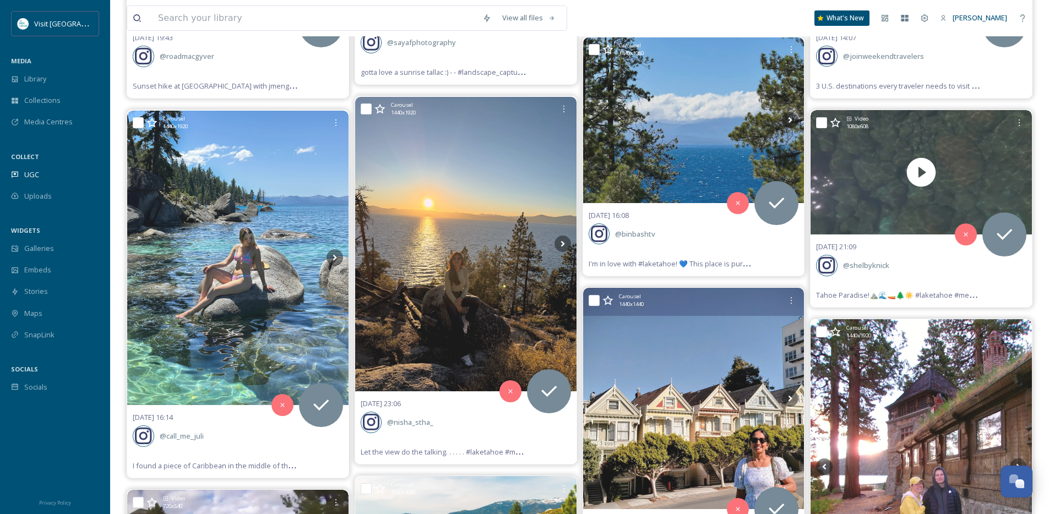
scroll to position [6530, 0]
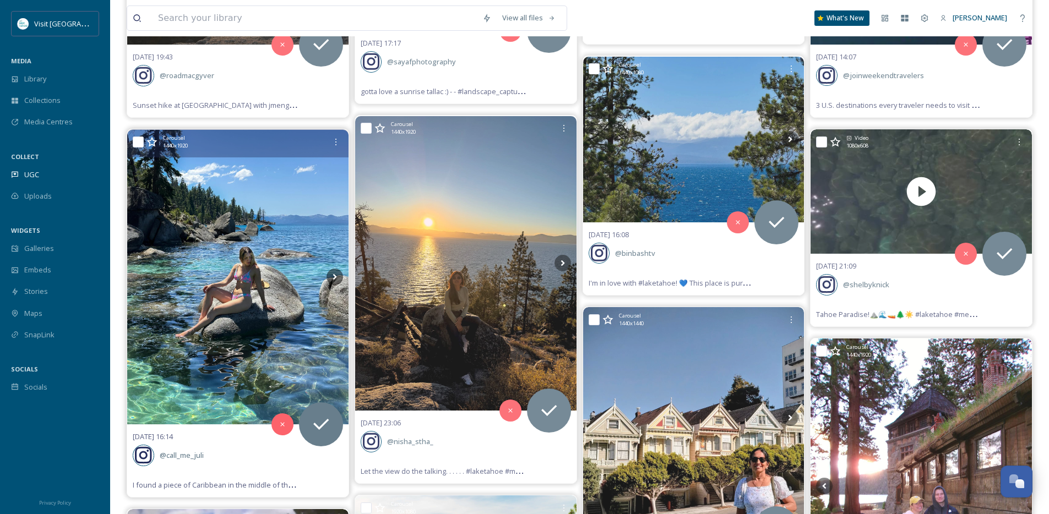
click at [324, 273] on img at bounding box center [237, 277] width 221 height 295
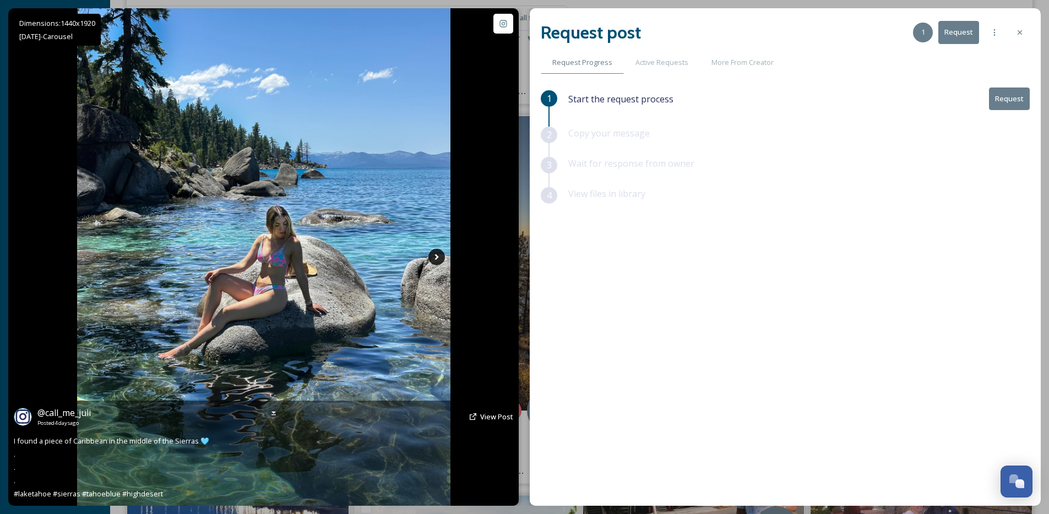
click at [439, 258] on icon at bounding box center [436, 257] width 17 height 17
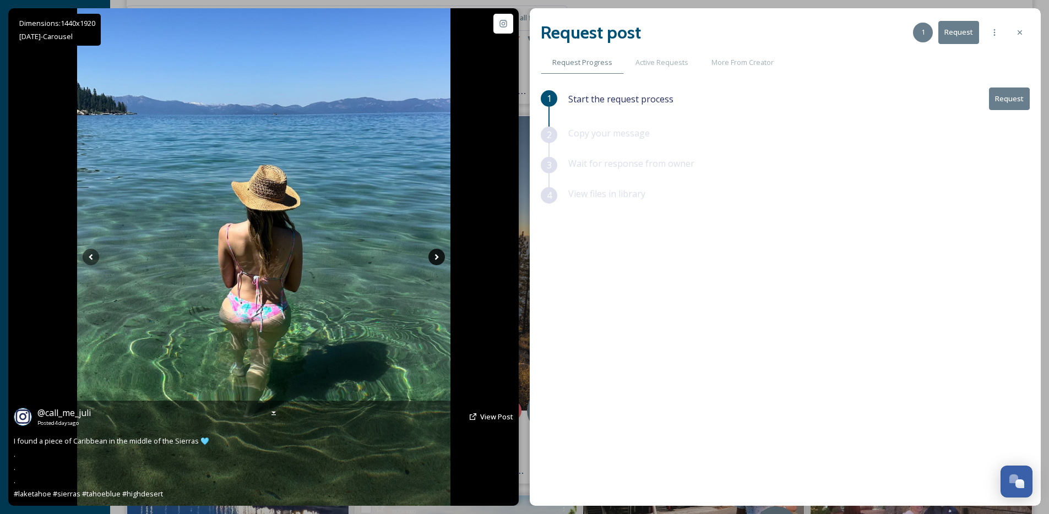
click at [439, 258] on icon at bounding box center [436, 257] width 17 height 17
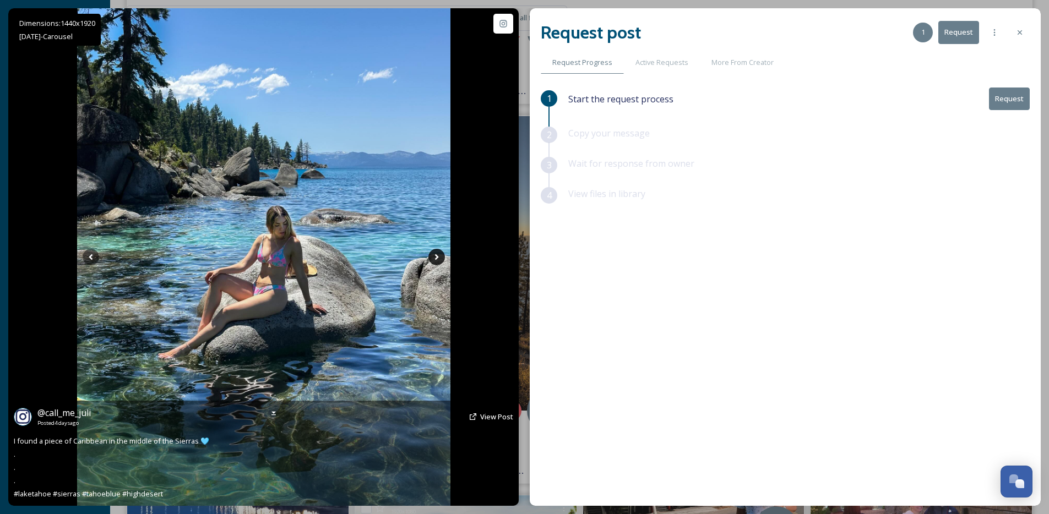
click at [439, 258] on icon at bounding box center [436, 257] width 17 height 17
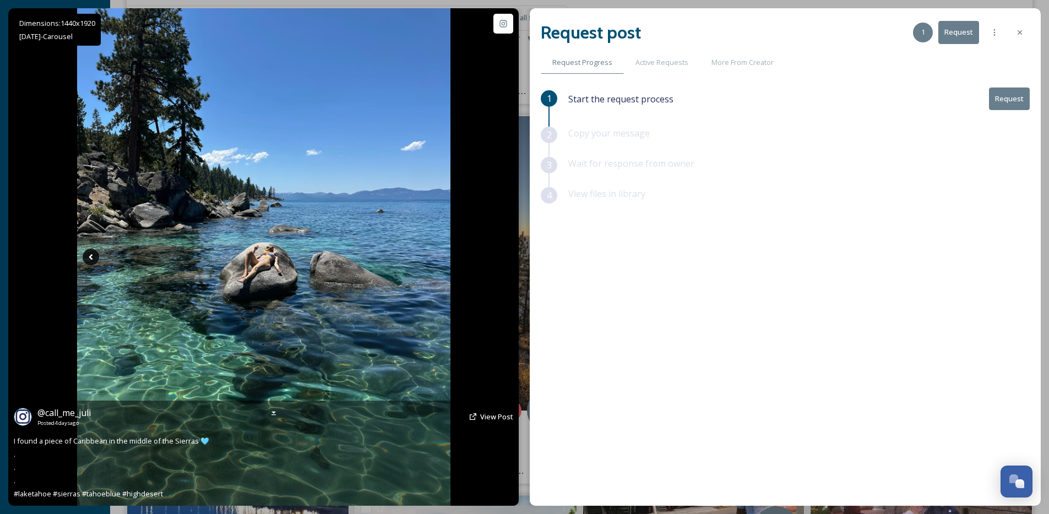
click at [90, 255] on icon at bounding box center [91, 257] width 17 height 17
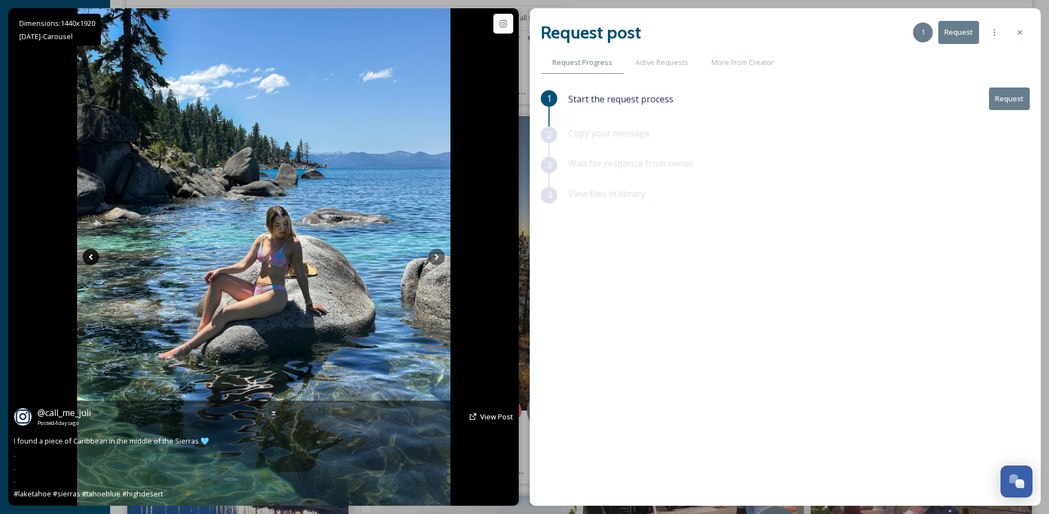
click at [90, 255] on icon at bounding box center [91, 257] width 17 height 17
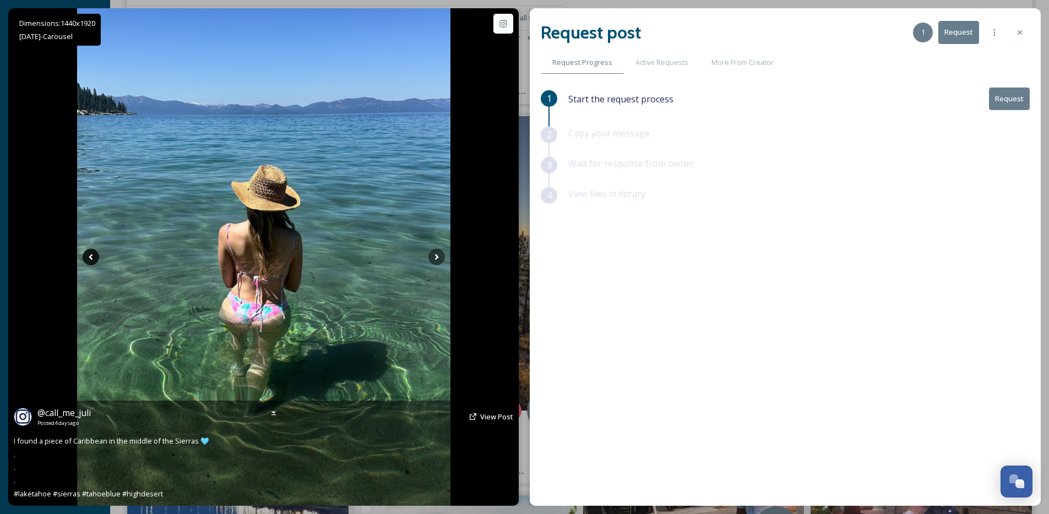
click at [90, 255] on icon at bounding box center [91, 257] width 17 height 17
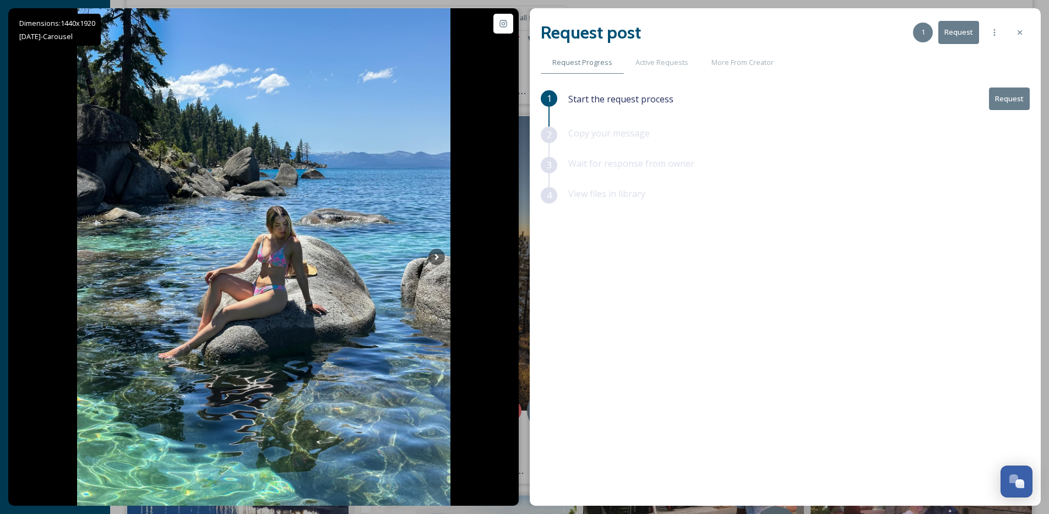
click at [1022, 28] on div at bounding box center [1019, 33] width 20 height 20
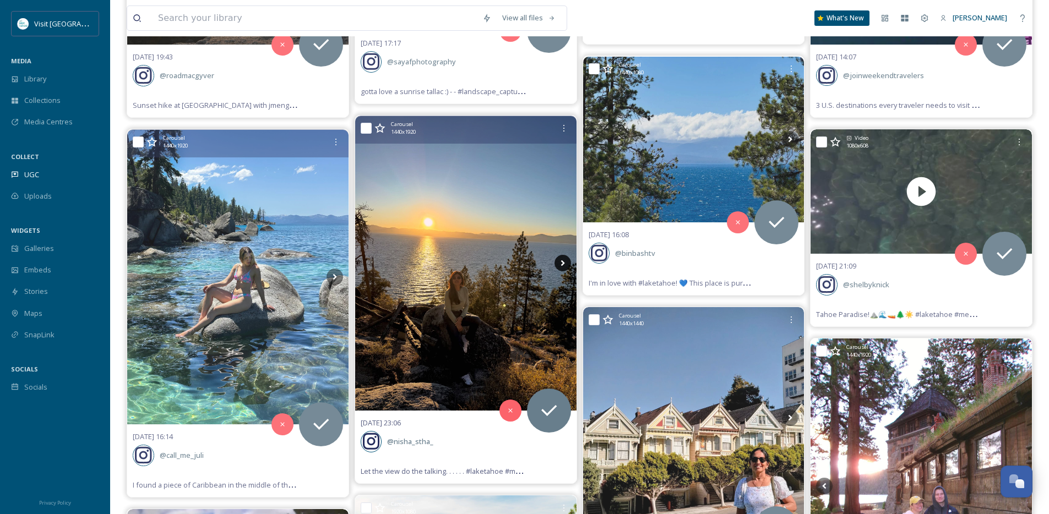
click at [567, 264] on icon at bounding box center [562, 263] width 17 height 17
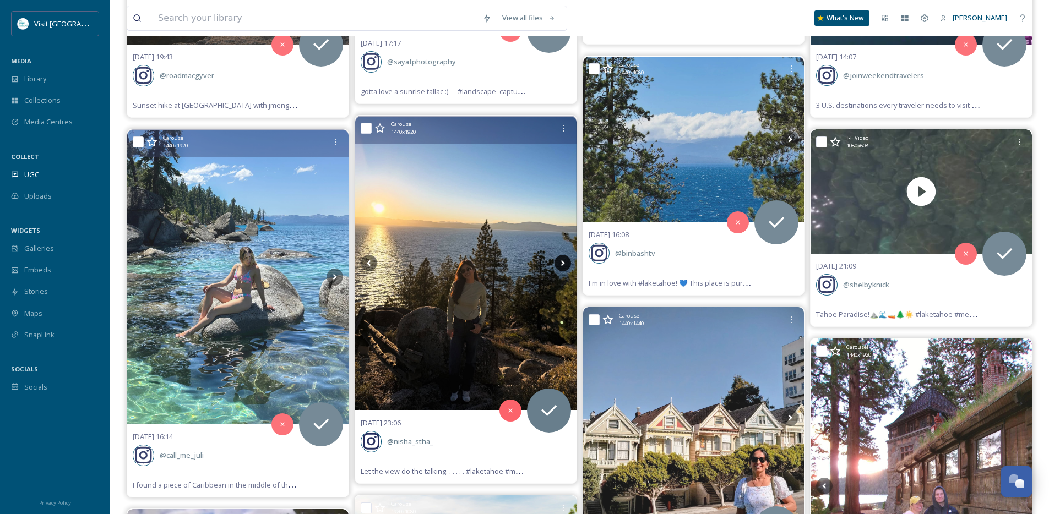
click at [567, 264] on icon at bounding box center [562, 263] width 17 height 17
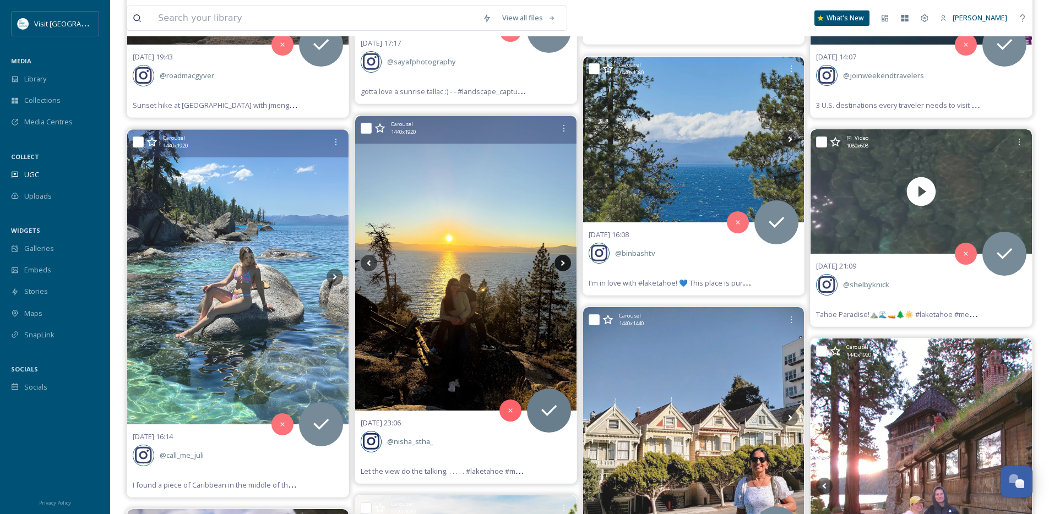
click at [567, 264] on icon at bounding box center [562, 263] width 17 height 17
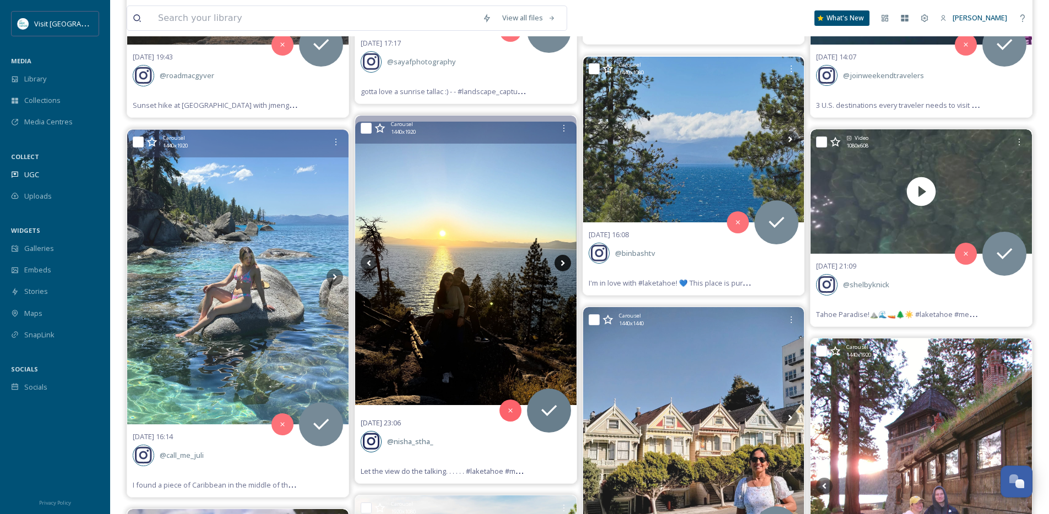
click at [567, 264] on icon at bounding box center [562, 263] width 17 height 17
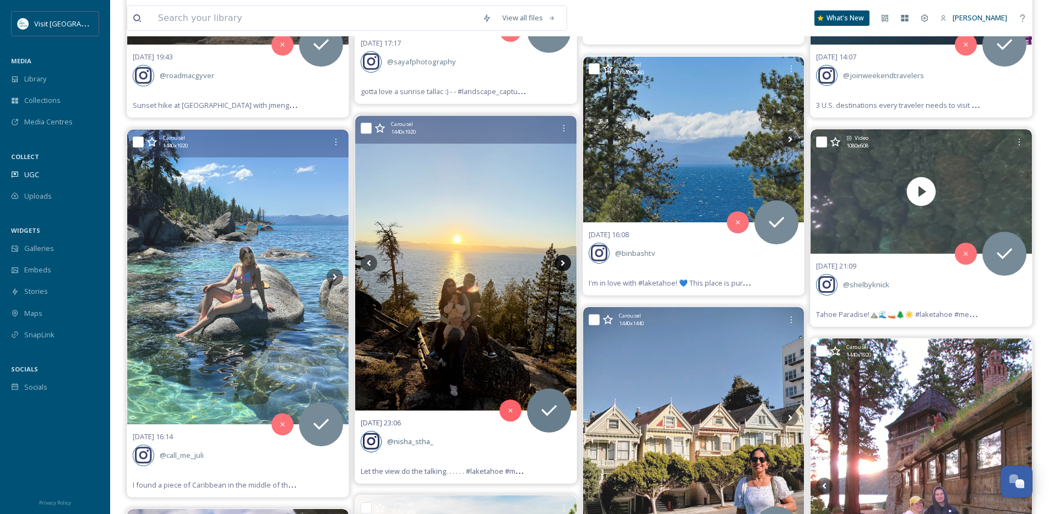
click at [563, 265] on icon at bounding box center [562, 263] width 17 height 17
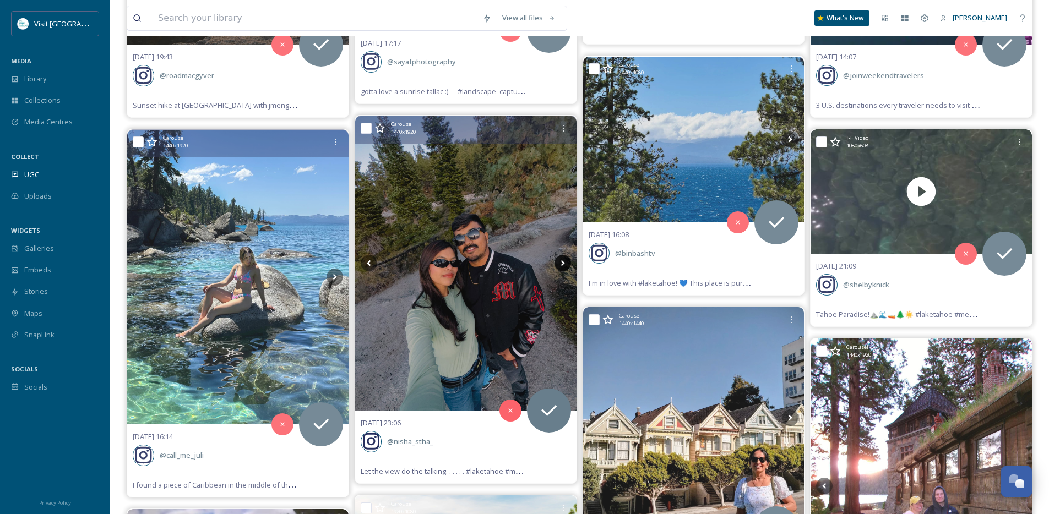
click at [563, 265] on icon at bounding box center [562, 263] width 17 height 17
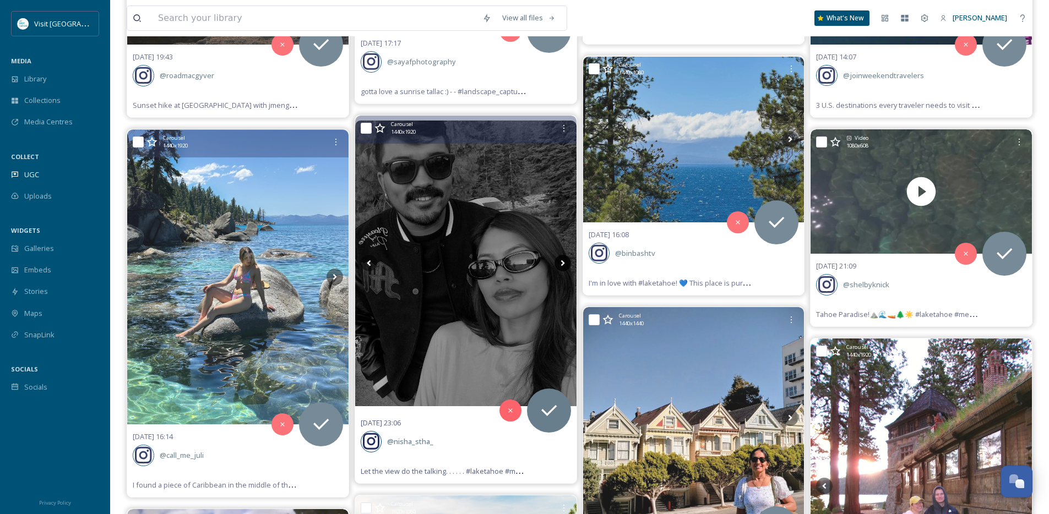
click at [563, 265] on icon at bounding box center [562, 263] width 17 height 17
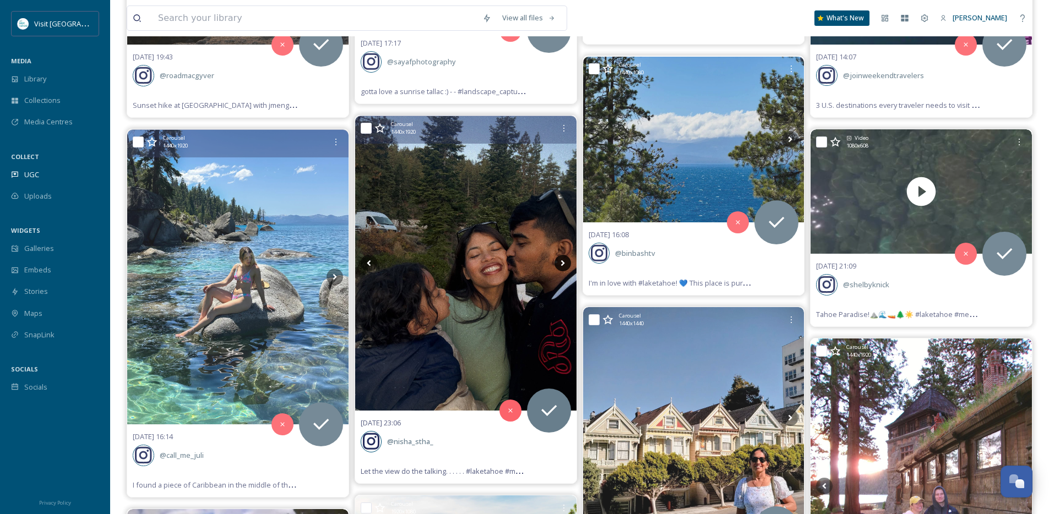
click at [563, 265] on icon at bounding box center [562, 263] width 17 height 17
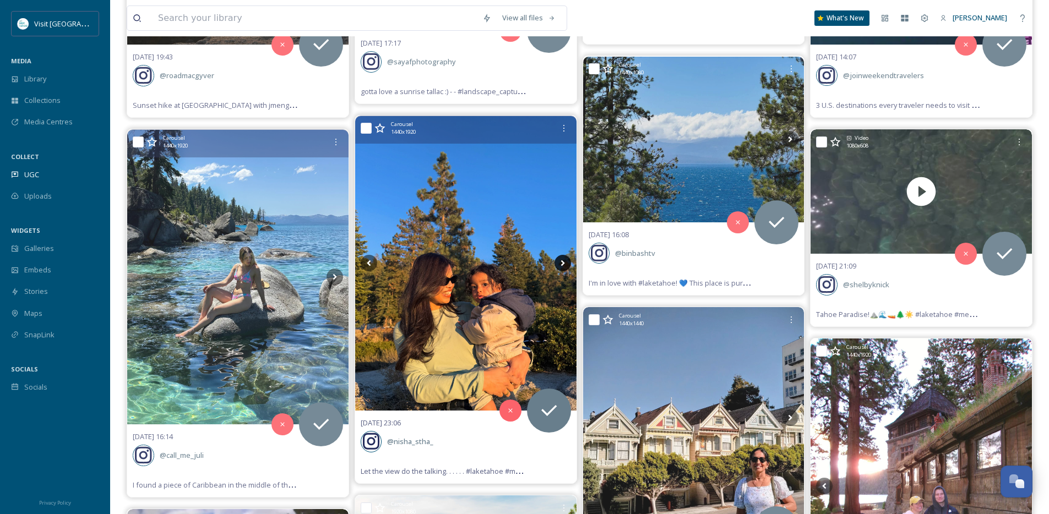
click at [563, 265] on icon at bounding box center [562, 263] width 17 height 17
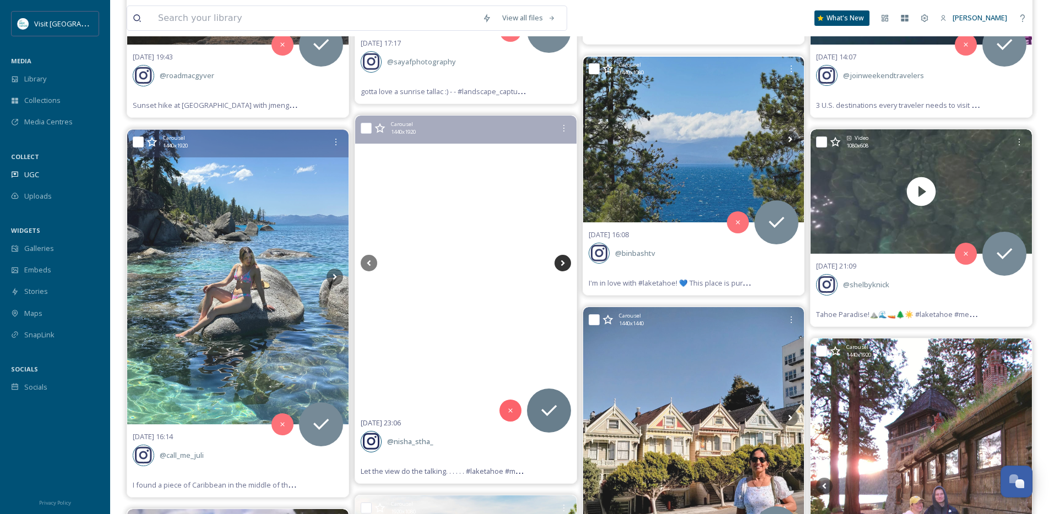
click at [563, 265] on icon at bounding box center [562, 263] width 17 height 17
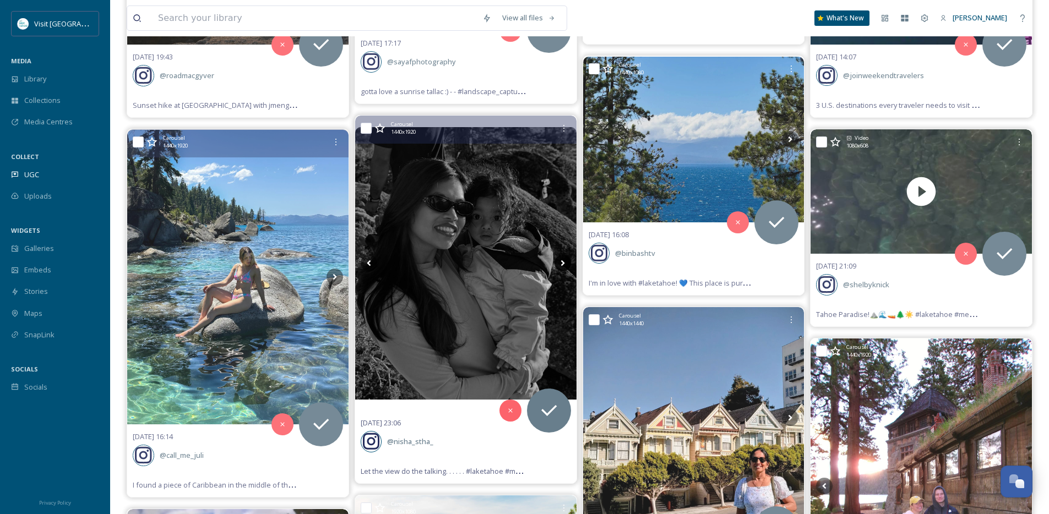
click at [563, 265] on icon at bounding box center [562, 263] width 17 height 17
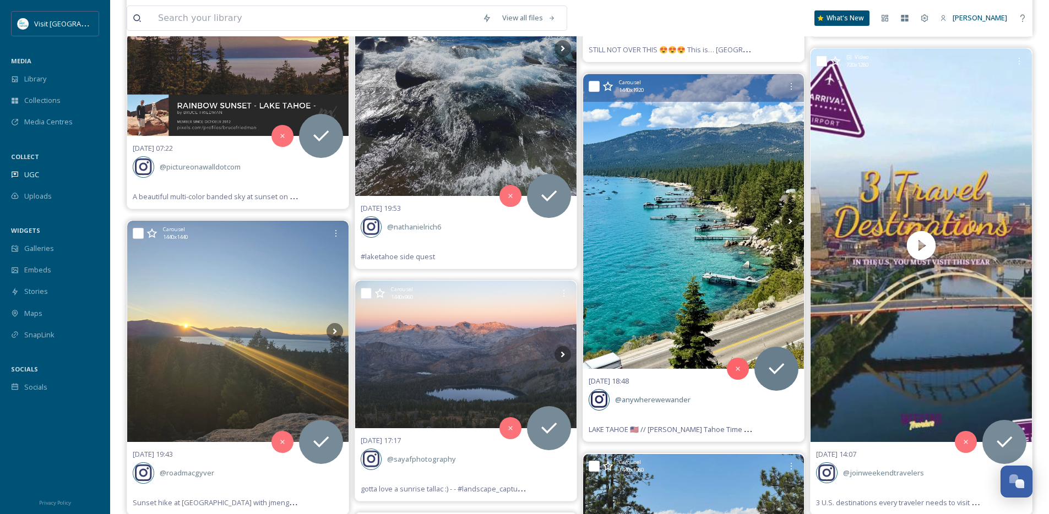
scroll to position [6129, 0]
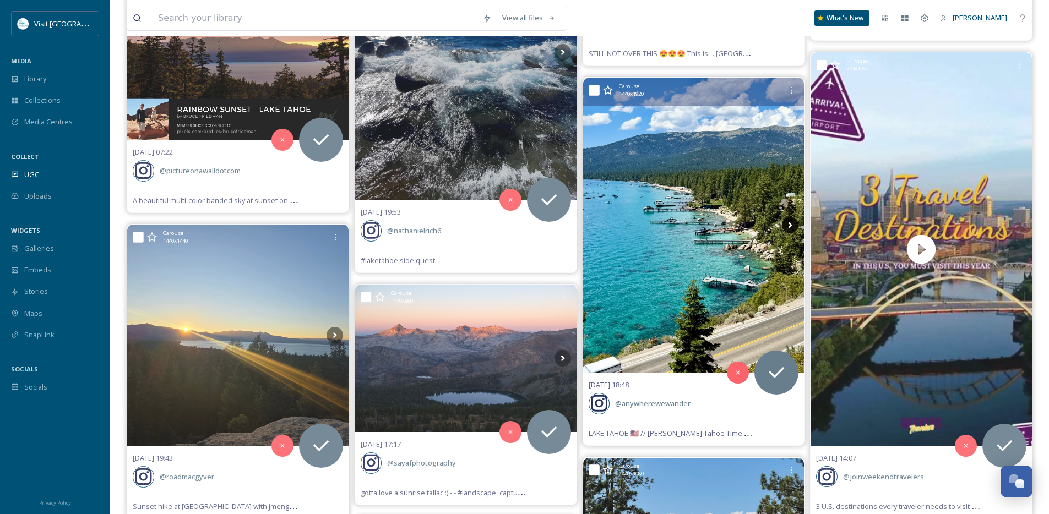
click at [795, 222] on icon at bounding box center [790, 225] width 17 height 17
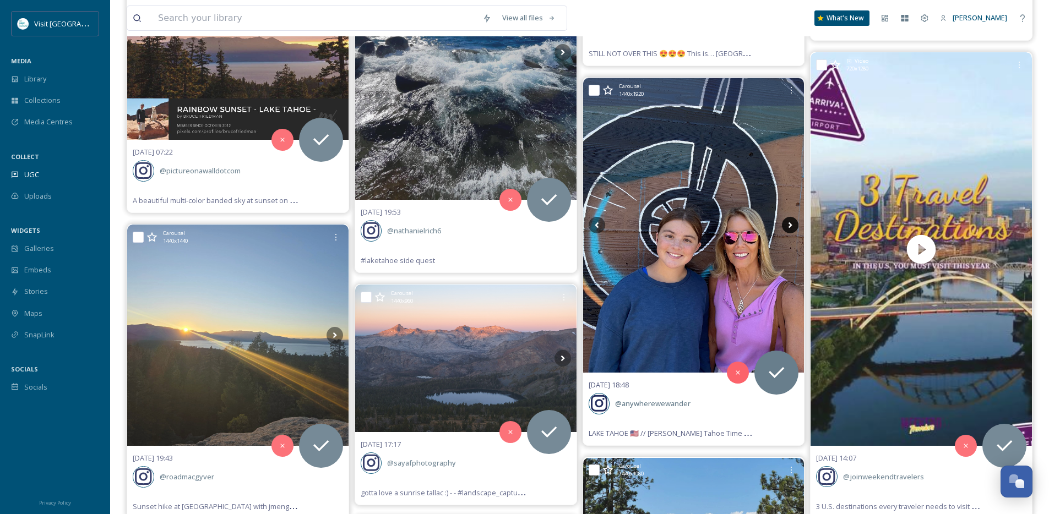
click at [789, 223] on icon at bounding box center [790, 225] width 4 height 6
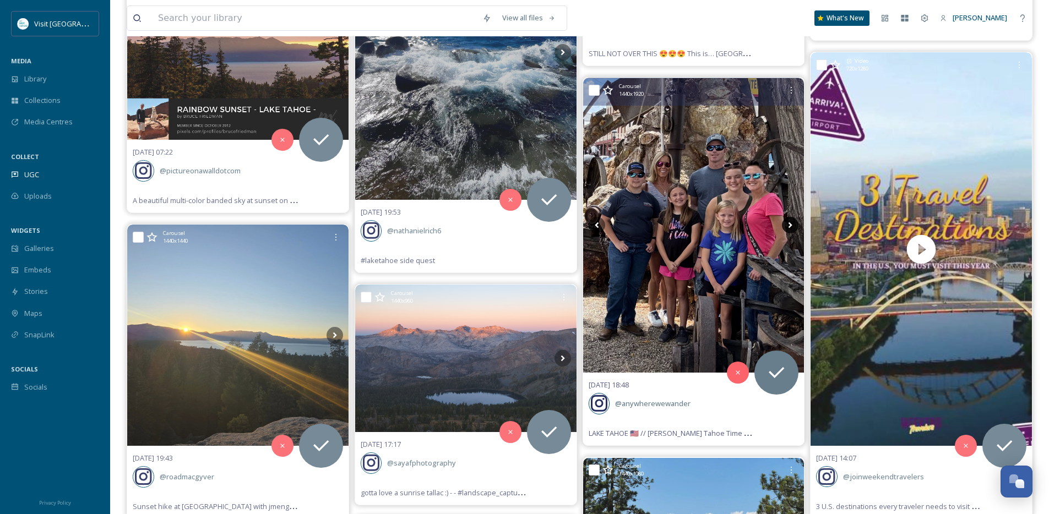
click at [789, 223] on icon at bounding box center [790, 225] width 4 height 6
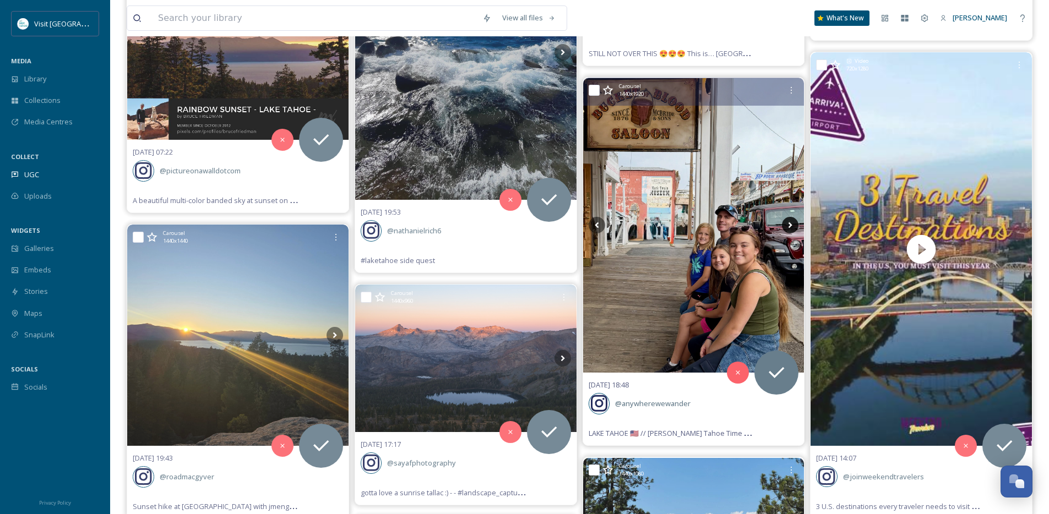
click at [789, 223] on icon at bounding box center [790, 225] width 4 height 6
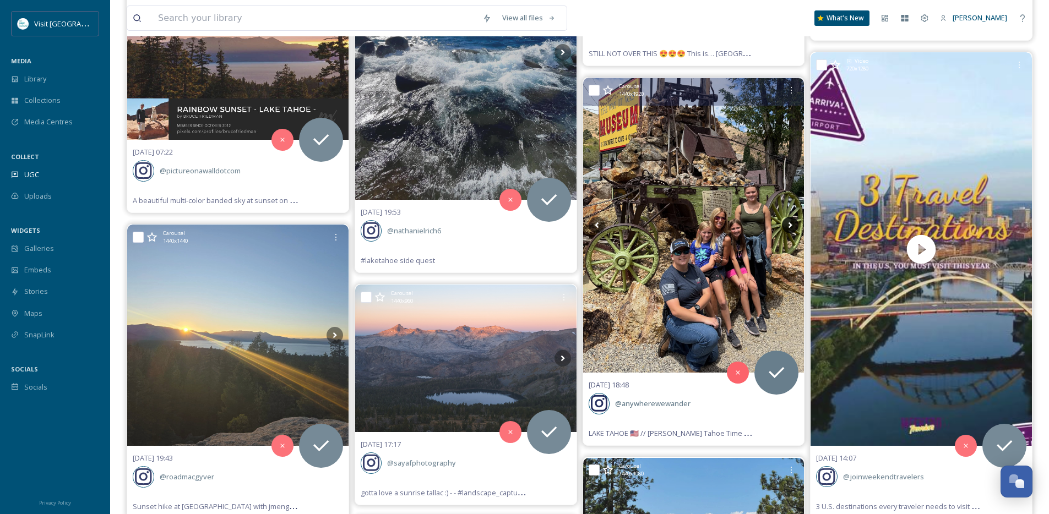
click at [789, 223] on icon at bounding box center [790, 225] width 4 height 6
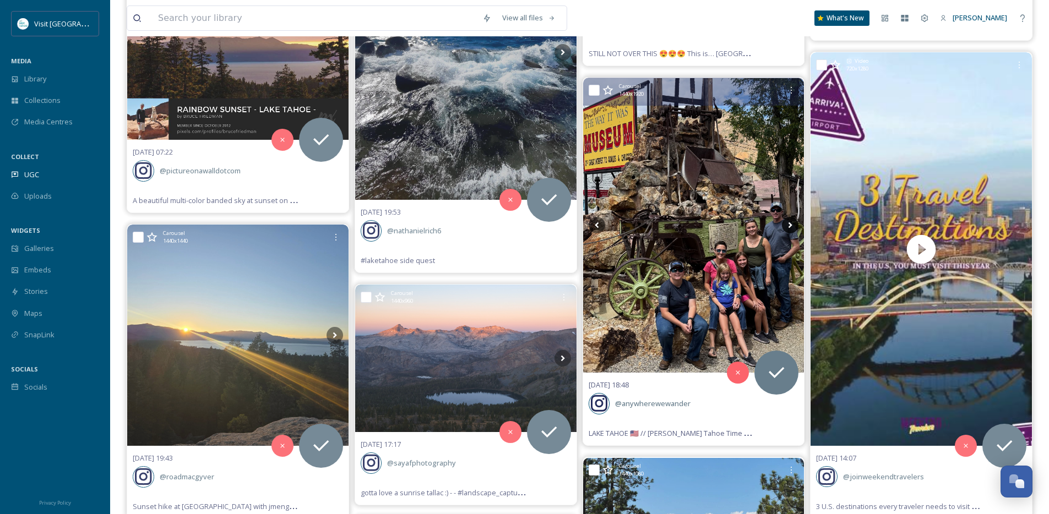
click at [789, 223] on icon at bounding box center [790, 225] width 4 height 6
